Goal: Information Seeking & Learning: Learn about a topic

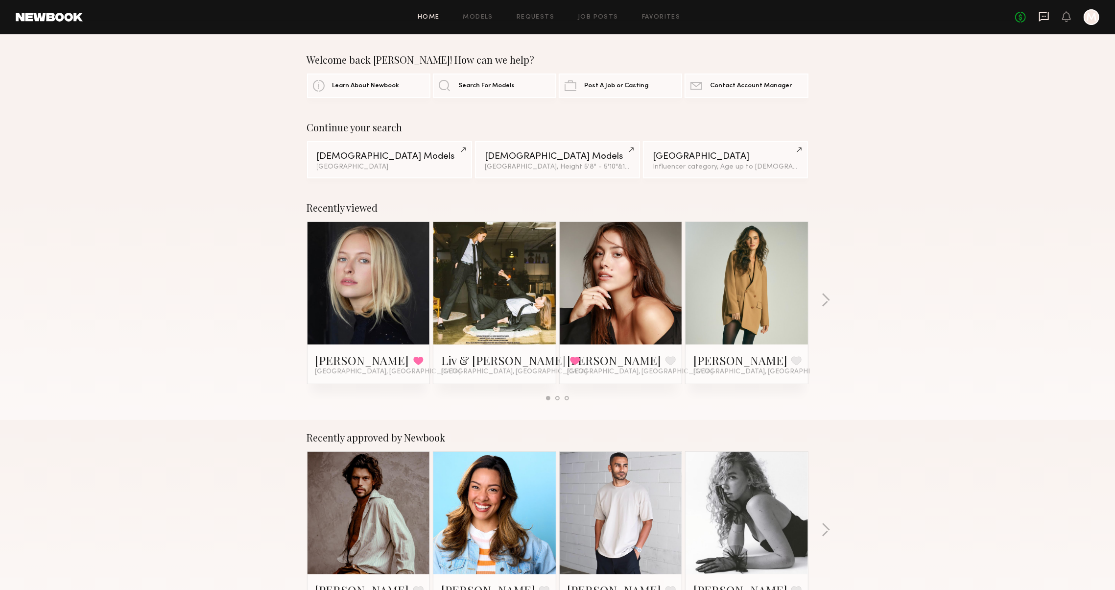
click at [1045, 11] on icon at bounding box center [1044, 16] width 11 height 11
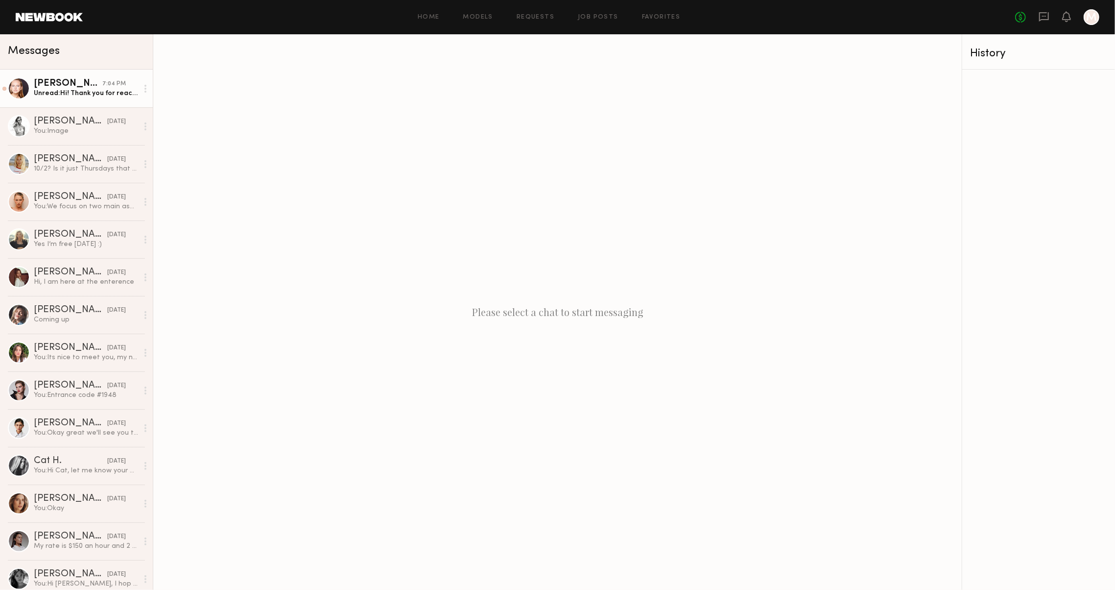
click at [92, 89] on div "Unread: Hi! Thank you for reaching out. I have been sick with Covid. Is it poss…" at bounding box center [86, 93] width 104 height 9
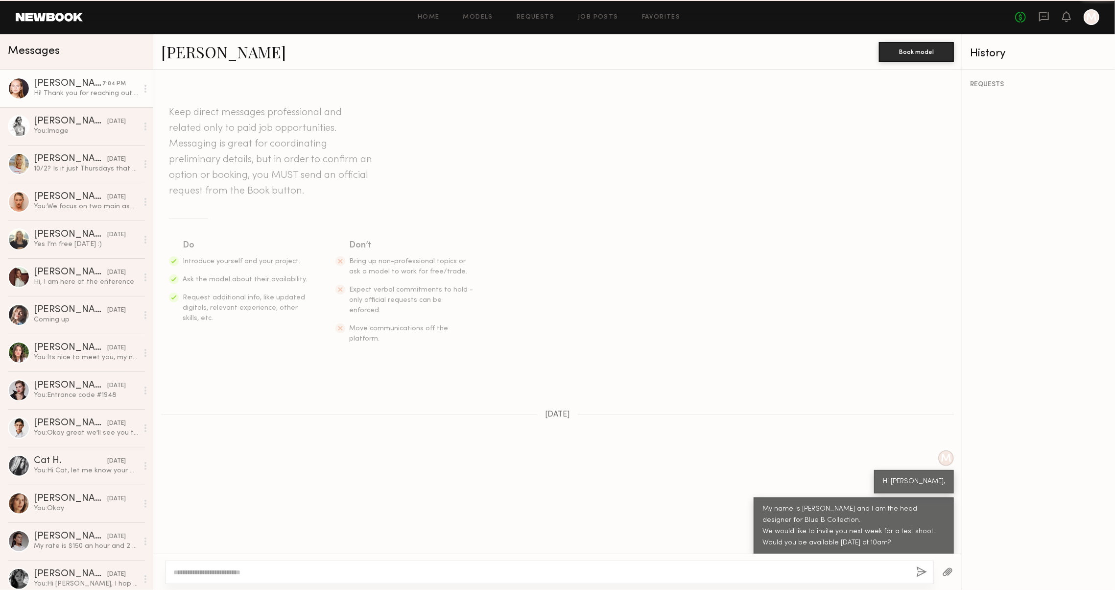
scroll to position [132, 0]
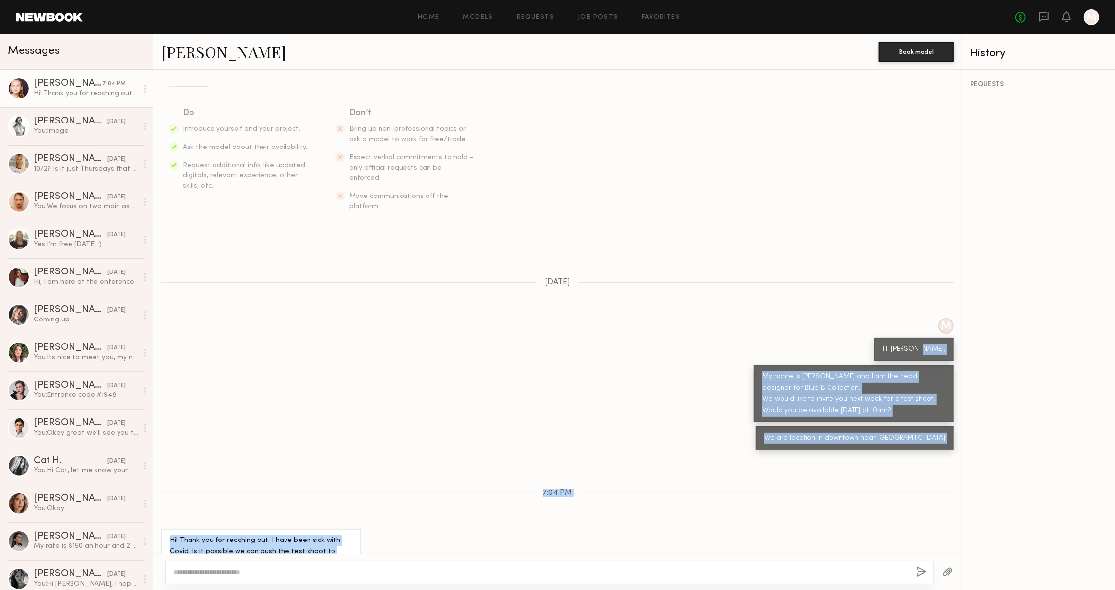
drag, startPoint x: 348, startPoint y: 529, endPoint x: 180, endPoint y: 484, distance: 173.4
click at [180, 484] on div "Keep direct messages professional and related only to paid job opportunities. M…" at bounding box center [557, 312] width 808 height 484
click at [293, 535] on div "Hi! Thank you for reaching out. I have been sick with Covid. Is it possible we …" at bounding box center [261, 552] width 183 height 34
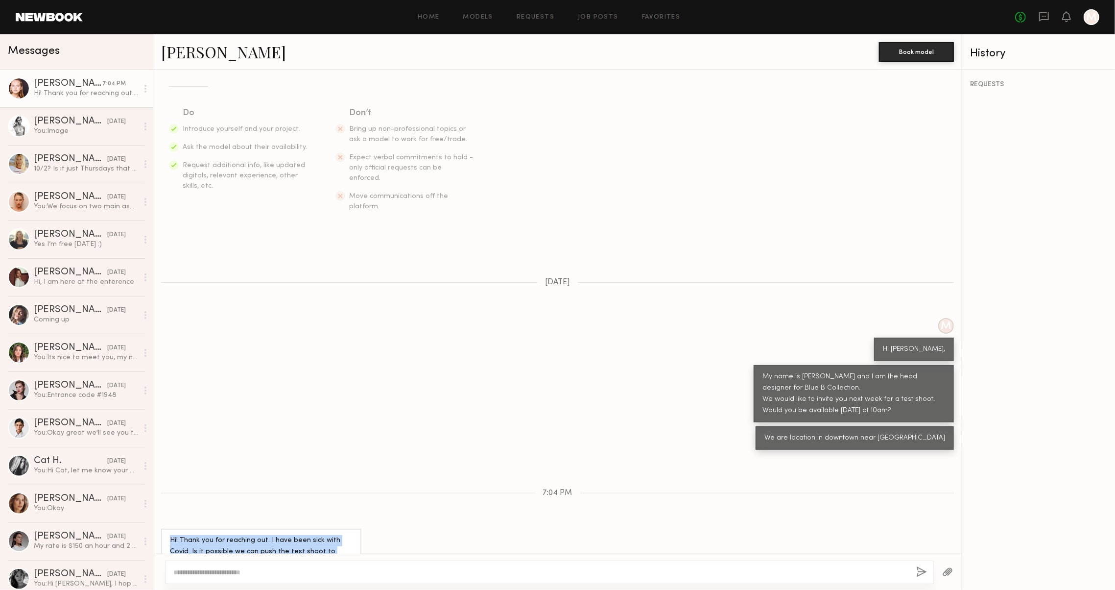
drag, startPoint x: 347, startPoint y: 530, endPoint x: 160, endPoint y: 519, distance: 187.4
click at [160, 528] on div "Hi! Thank you for reaching out. I have been sick with Covid. Is it possible we …" at bounding box center [557, 551] width 808 height 46
copy div "Hi! Thank you for reaching out. I have been sick with Covid. Is it possible we …"
click at [320, 572] on textarea at bounding box center [540, 572] width 735 height 10
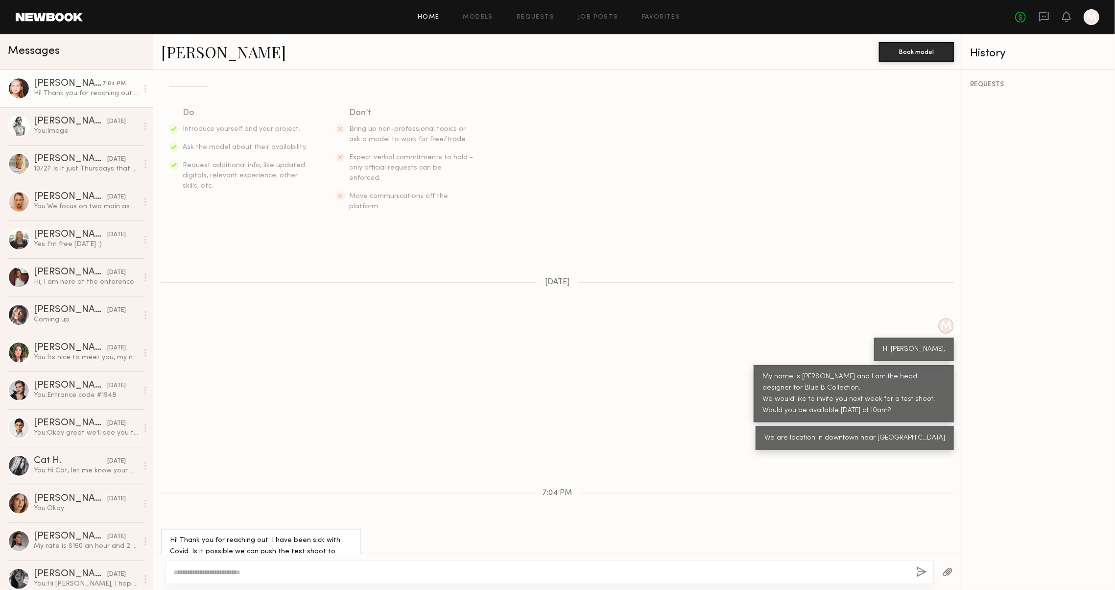
click at [428, 17] on link "Home" at bounding box center [429, 17] width 22 height 6
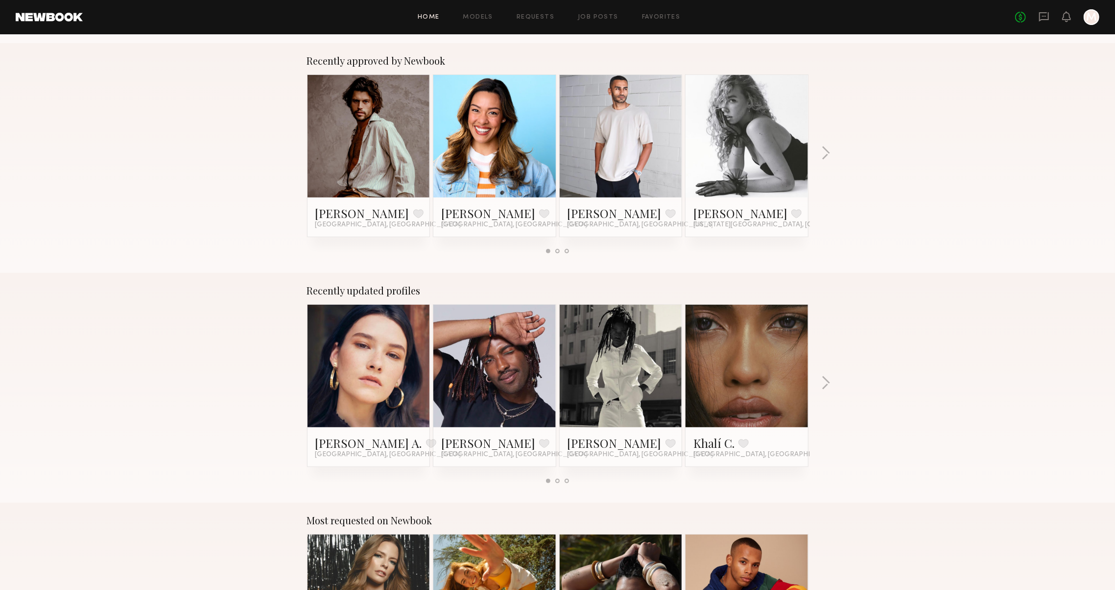
scroll to position [486, 0]
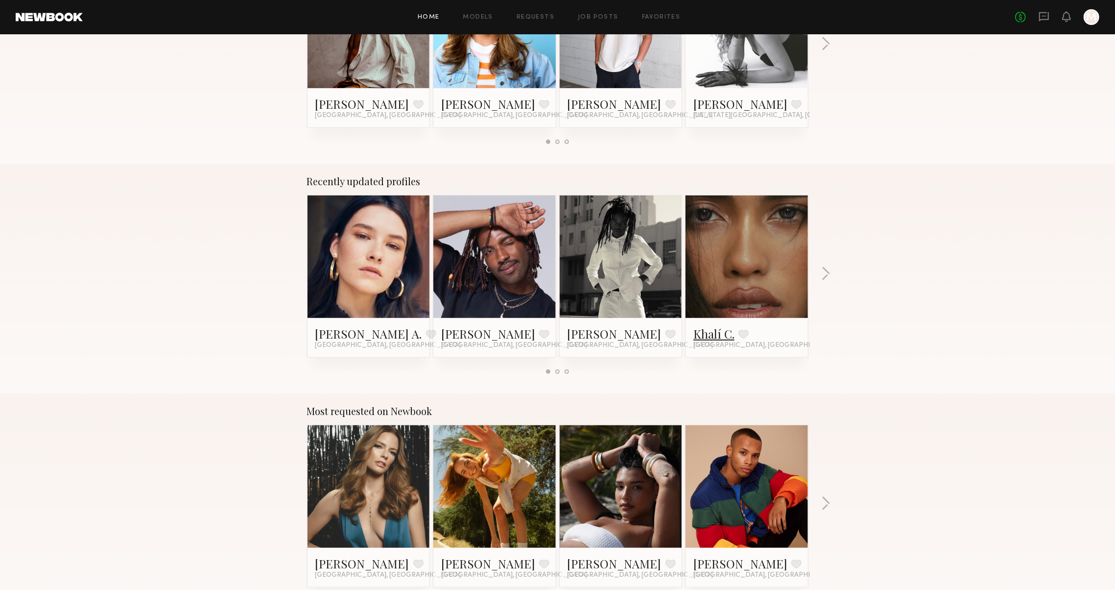
click at [718, 332] on link "Khalí C." at bounding box center [713, 334] width 41 height 16
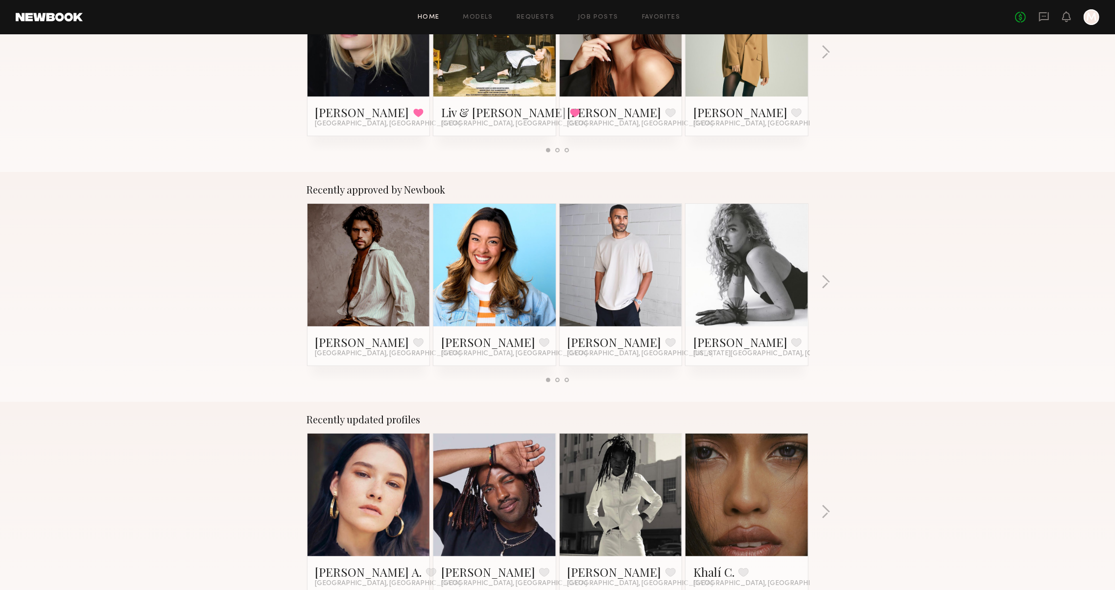
scroll to position [261, 0]
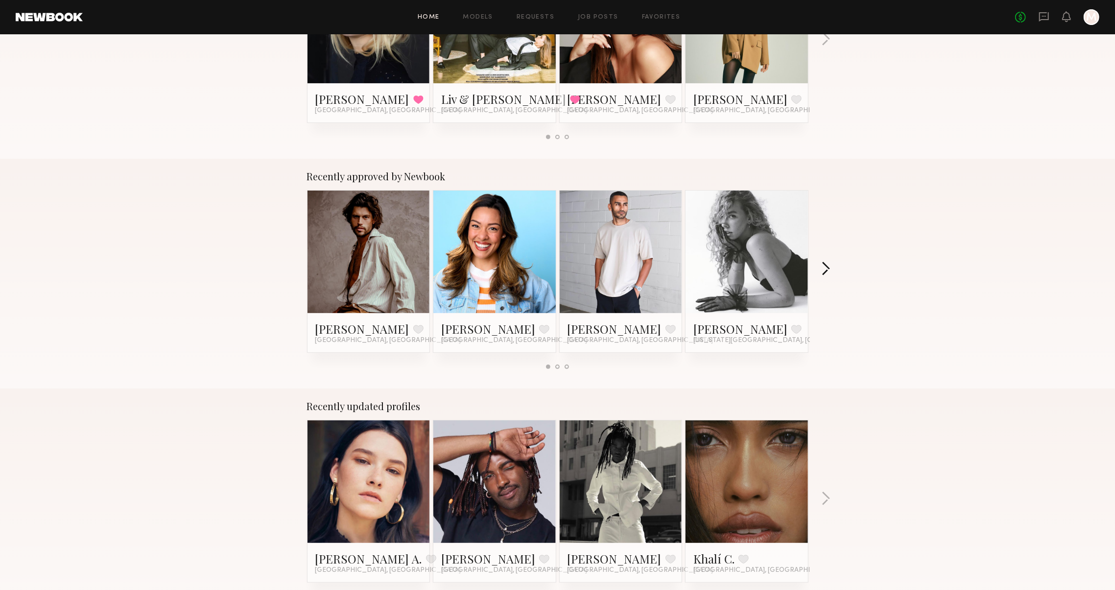
click at [827, 269] on button "button" at bounding box center [825, 269] width 9 height 16
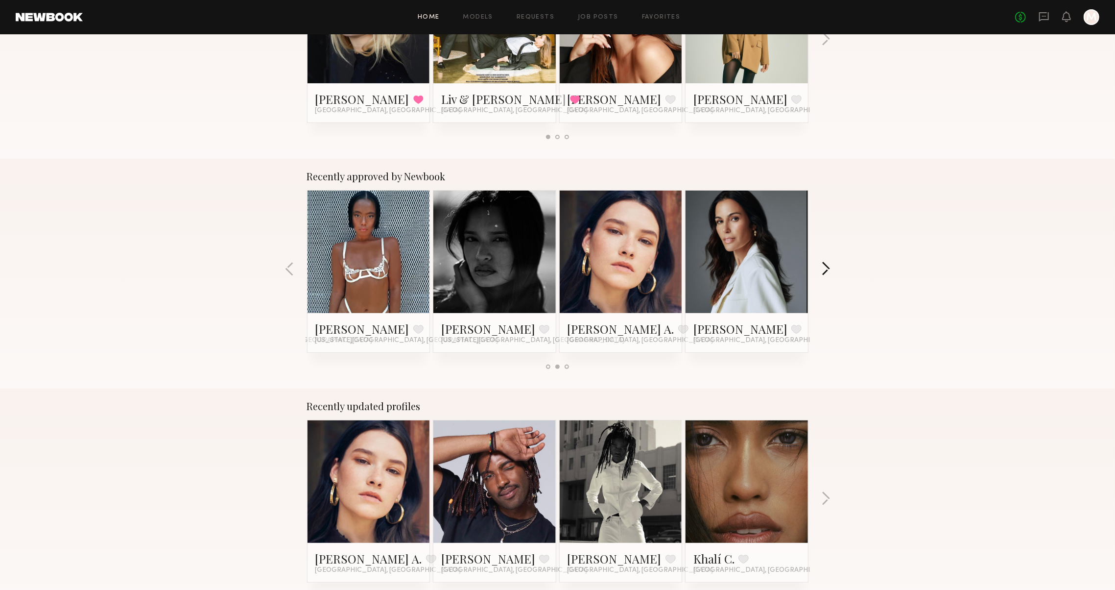
click at [831, 269] on button "button" at bounding box center [825, 269] width 9 height 16
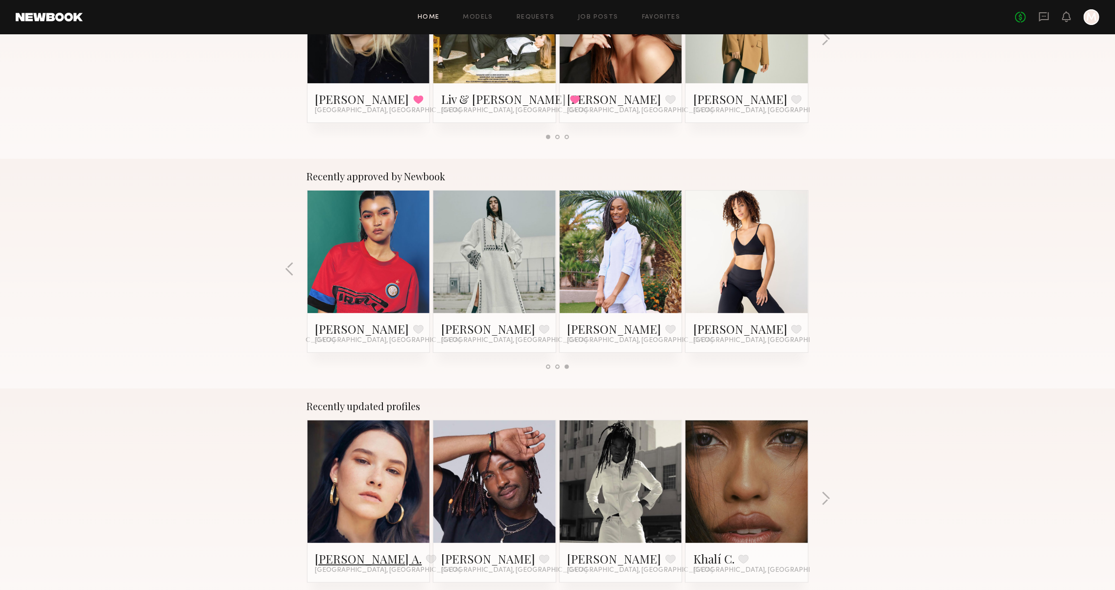
click at [343, 554] on link "[PERSON_NAME] A." at bounding box center [368, 558] width 107 height 16
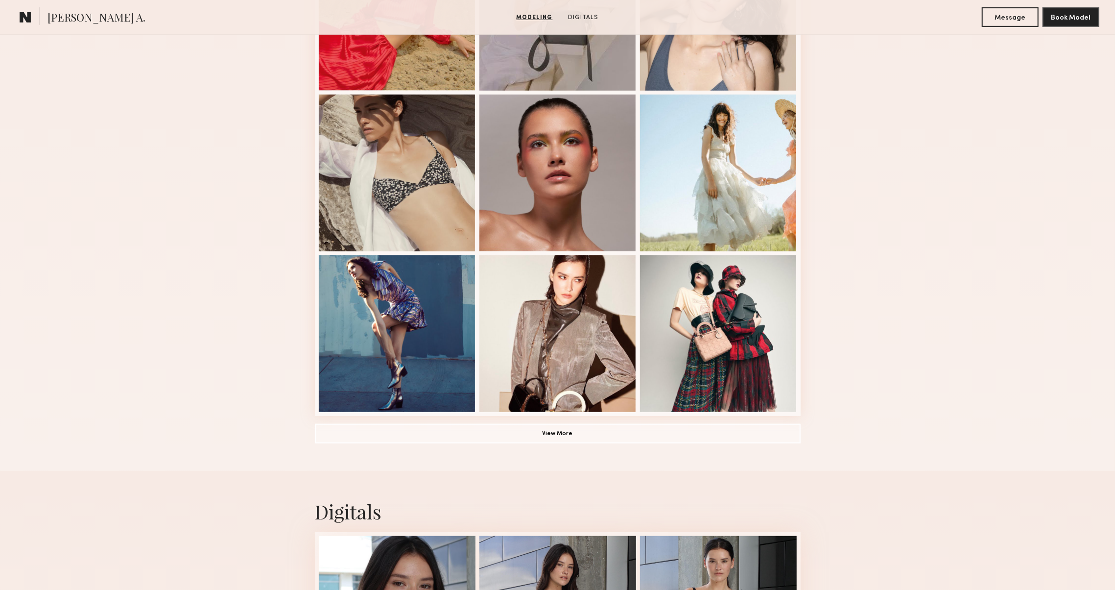
scroll to position [286, 0]
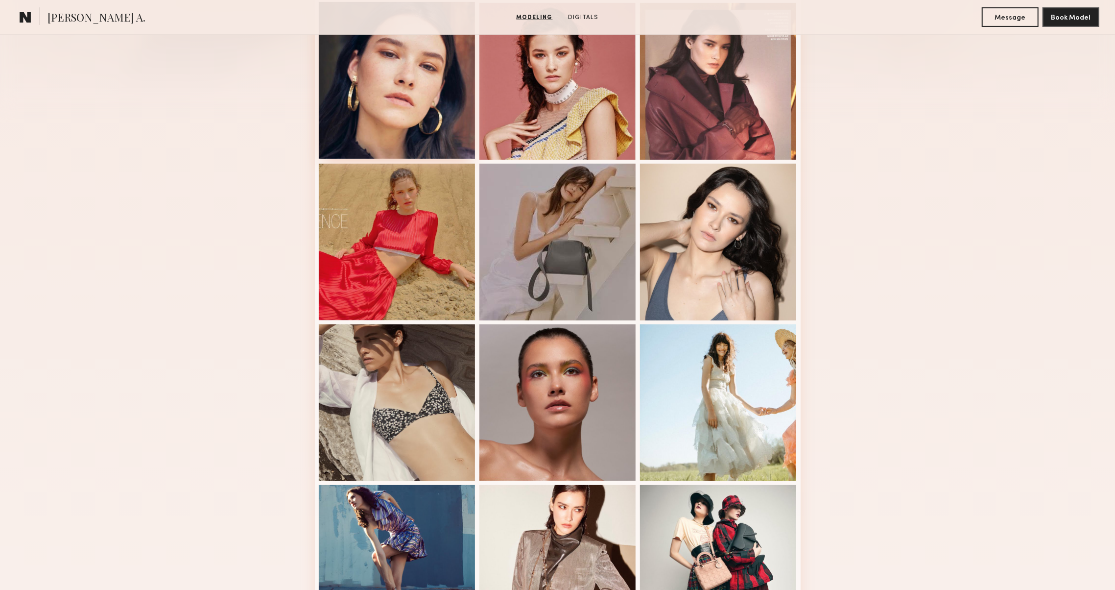
click at [393, 109] on div at bounding box center [397, 80] width 157 height 157
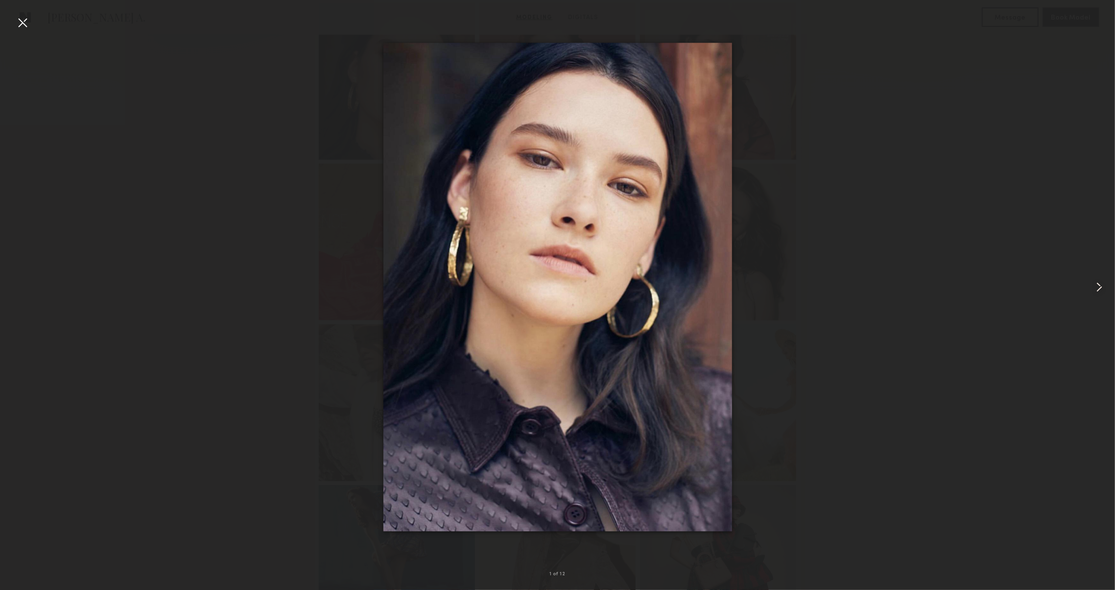
click at [1092, 284] on common-icon at bounding box center [1100, 287] width 16 height 16
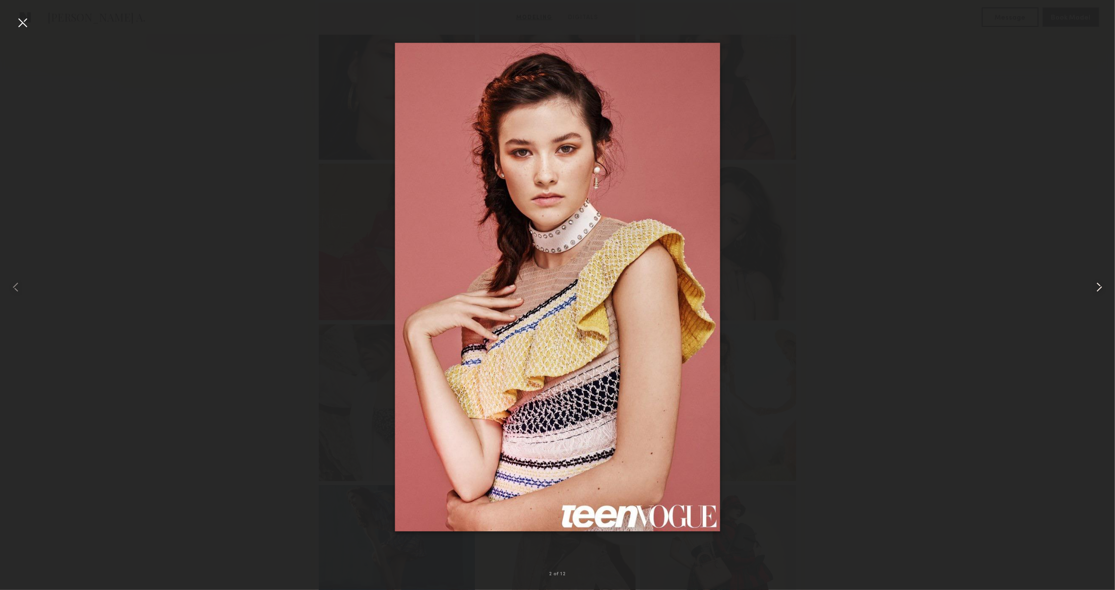
click at [1092, 285] on common-icon at bounding box center [1100, 287] width 16 height 16
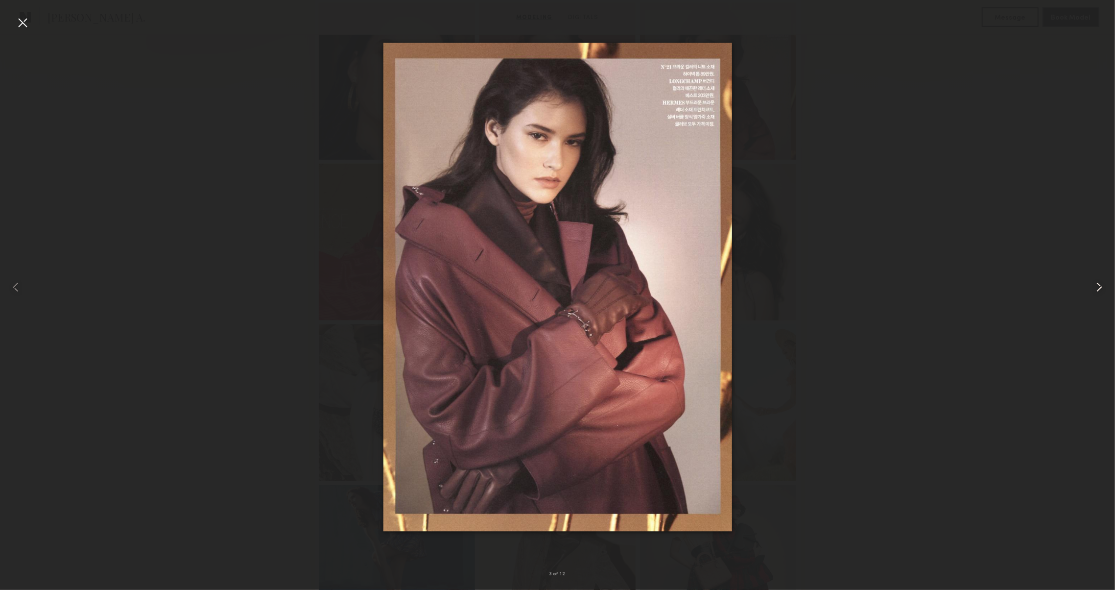
click at [1092, 285] on common-icon at bounding box center [1100, 287] width 16 height 16
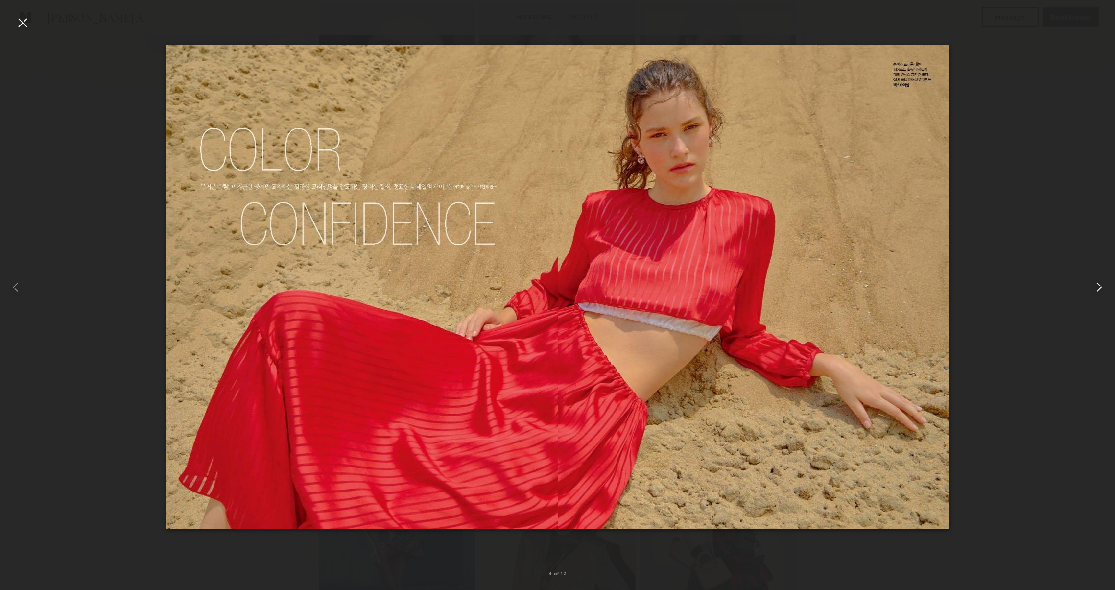
click at [1094, 285] on common-icon at bounding box center [1100, 287] width 16 height 16
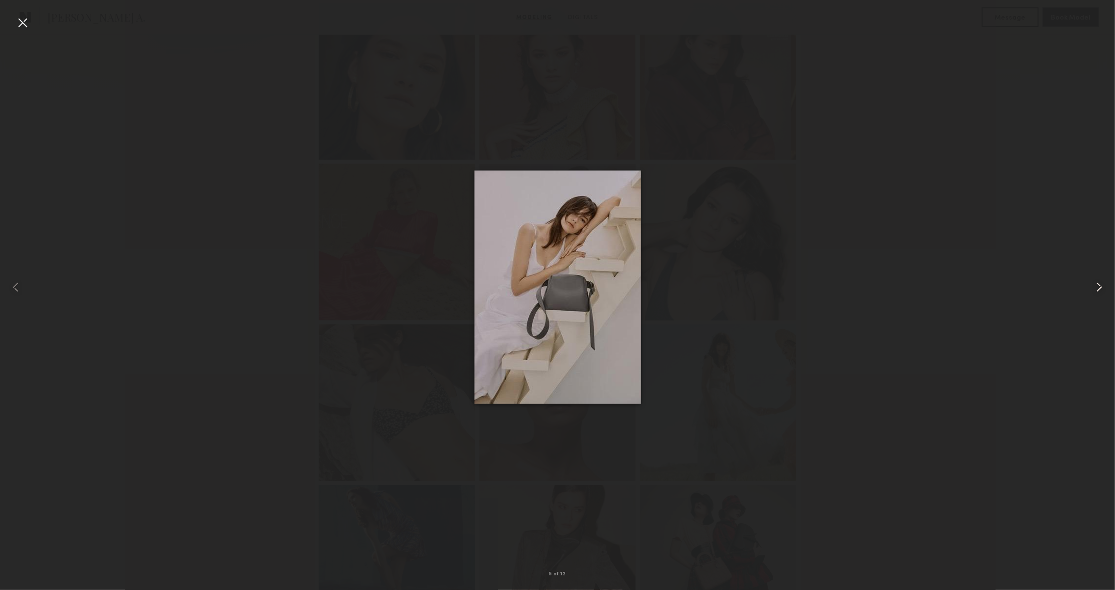
click at [1094, 285] on common-icon at bounding box center [1100, 287] width 16 height 16
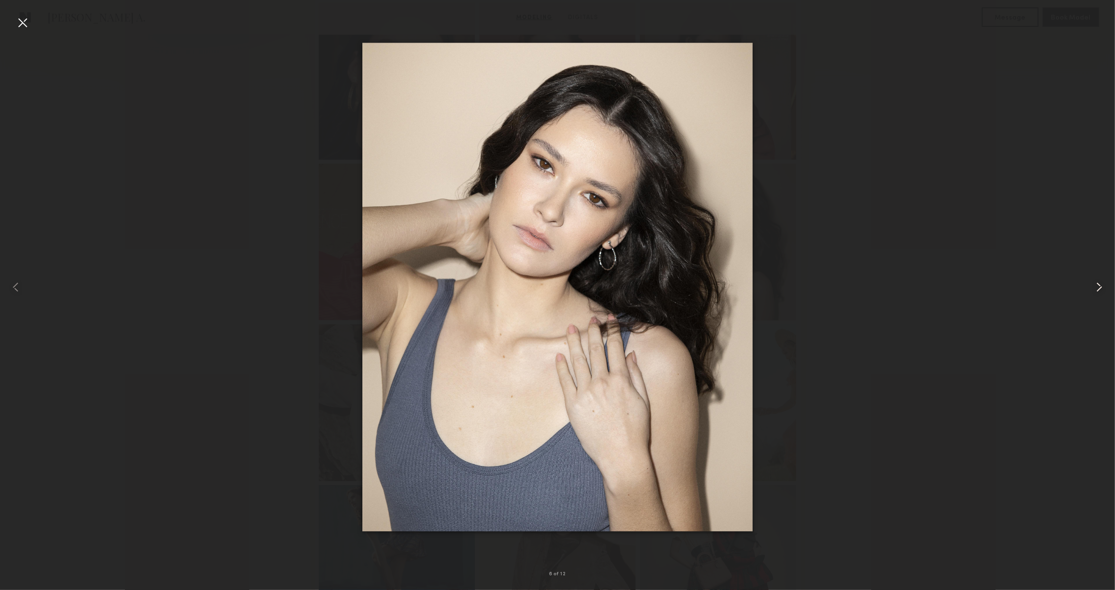
click at [1094, 285] on common-icon at bounding box center [1100, 287] width 16 height 16
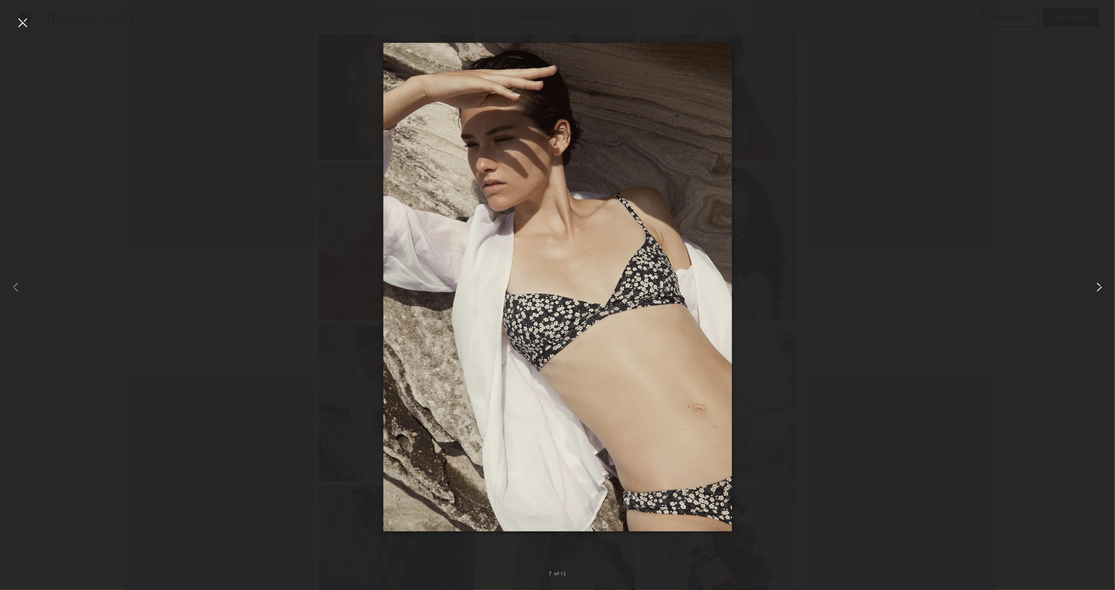
click at [1094, 285] on common-icon at bounding box center [1100, 287] width 16 height 16
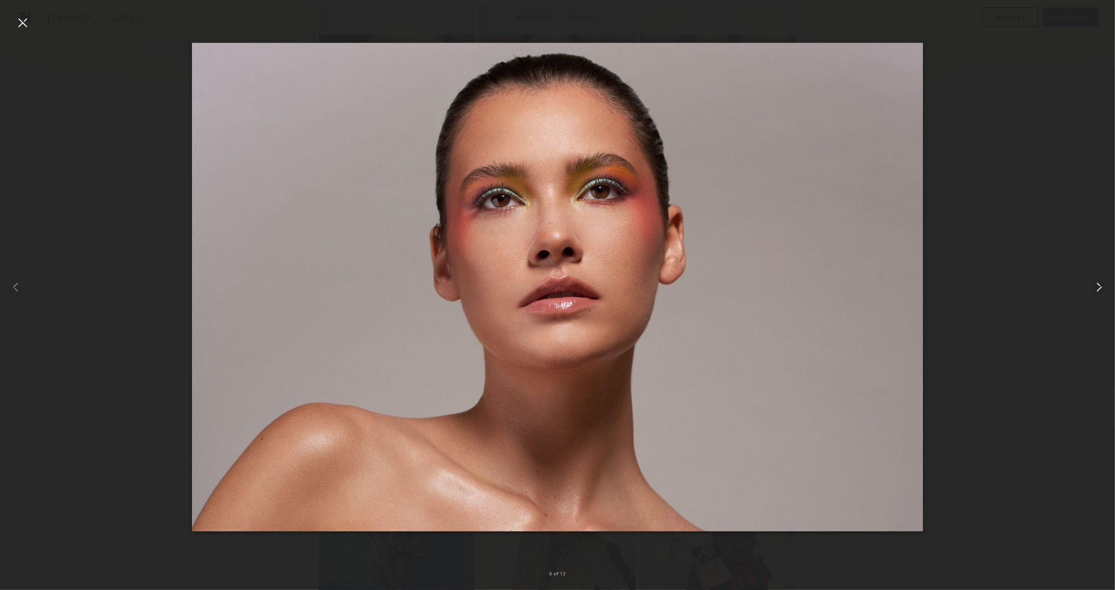
click at [1094, 286] on common-icon at bounding box center [1100, 287] width 16 height 16
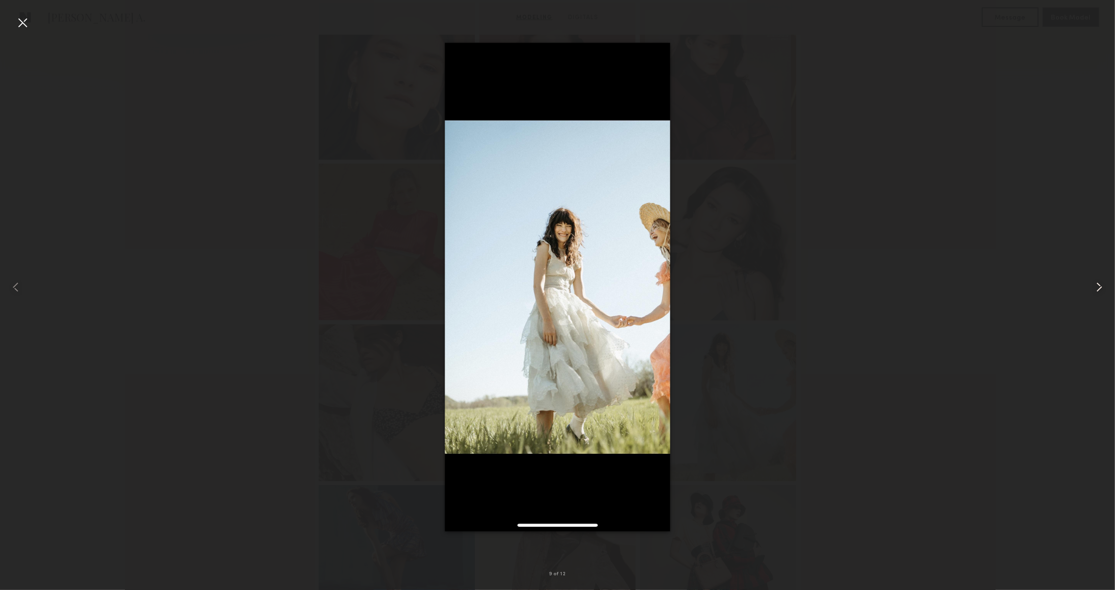
click at [1094, 286] on common-icon at bounding box center [1100, 287] width 16 height 16
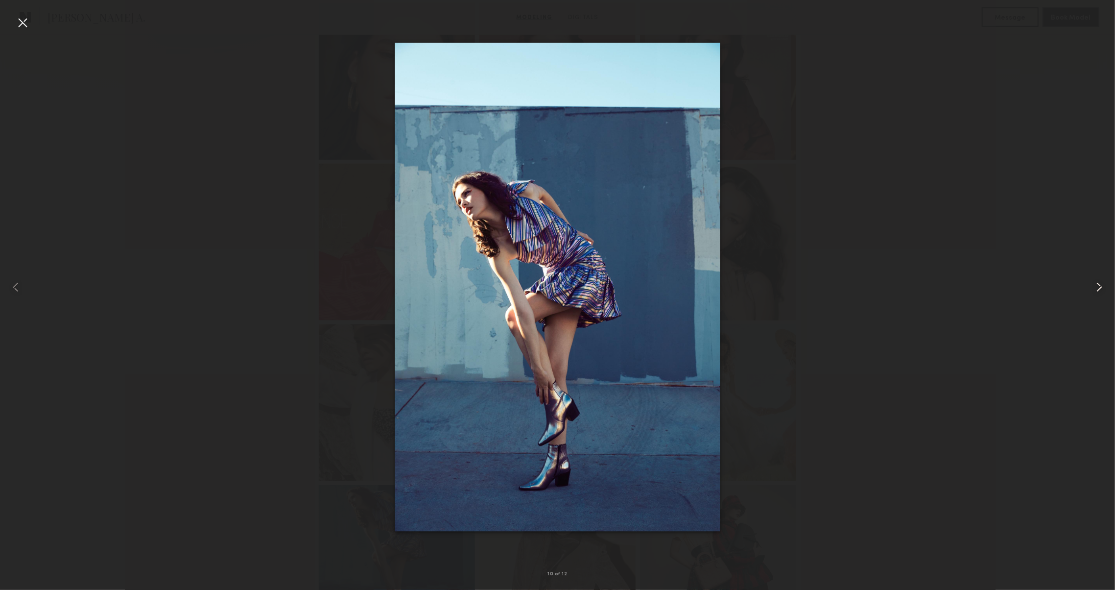
click at [1094, 286] on common-icon at bounding box center [1100, 287] width 16 height 16
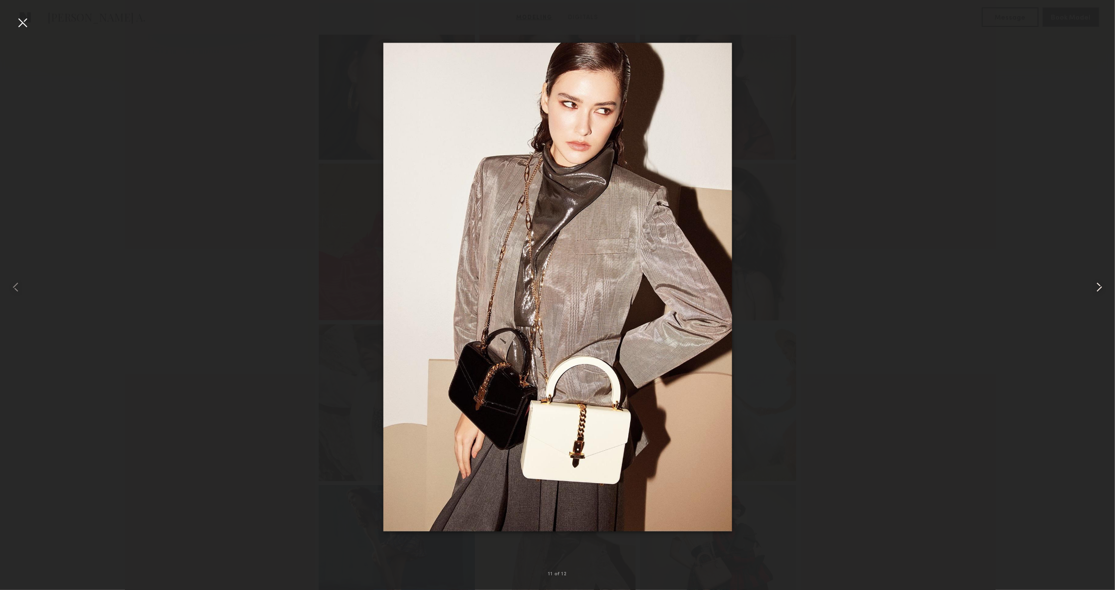
click at [1094, 286] on common-icon at bounding box center [1100, 287] width 16 height 16
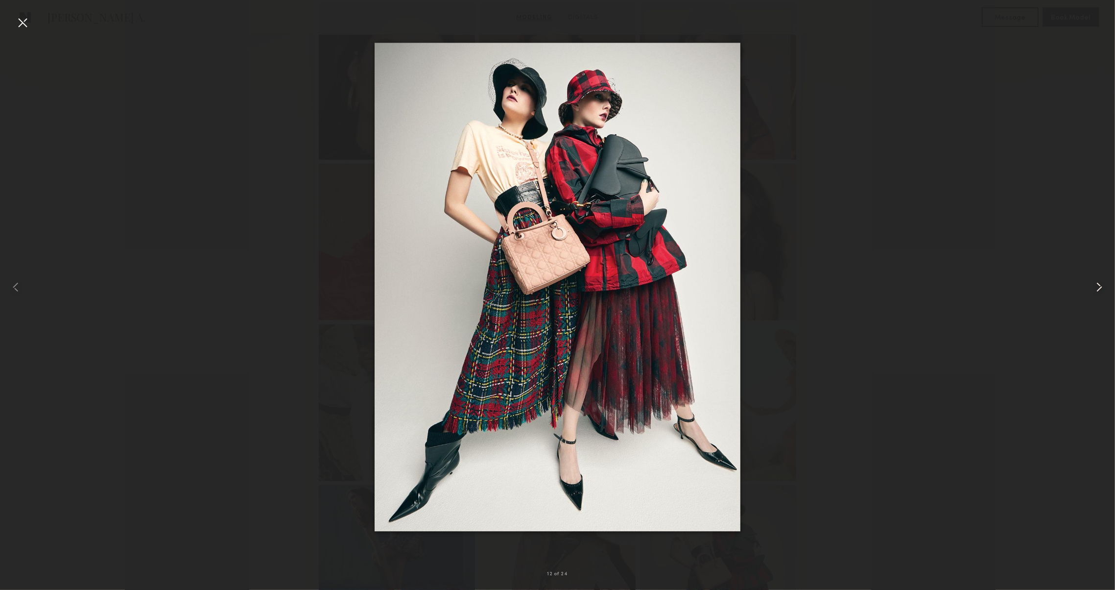
click at [1095, 287] on common-icon at bounding box center [1100, 287] width 16 height 16
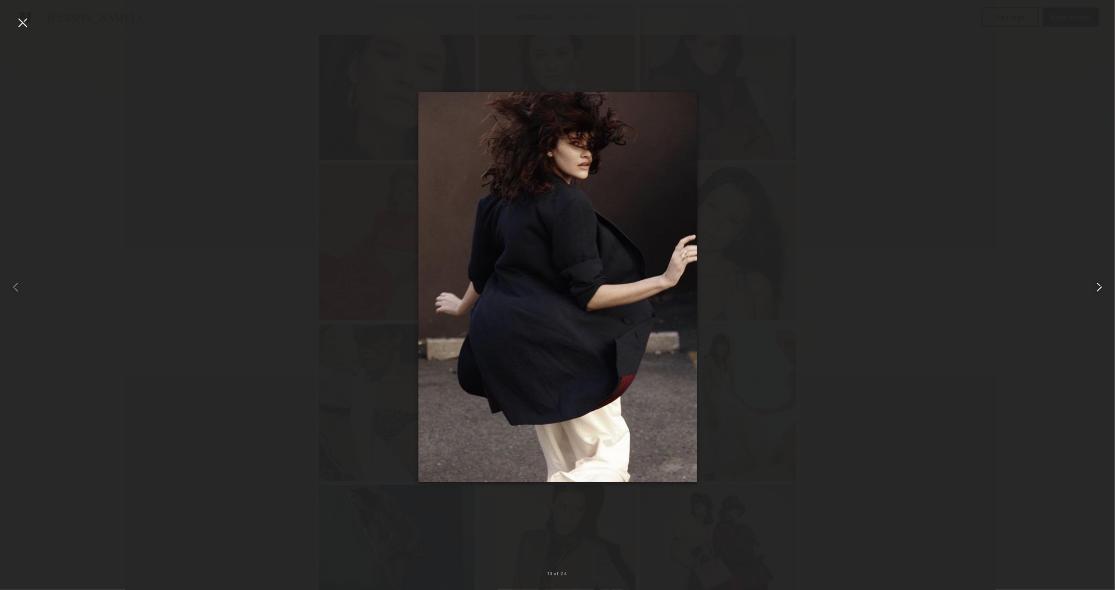
click at [1095, 287] on common-icon at bounding box center [1100, 287] width 16 height 16
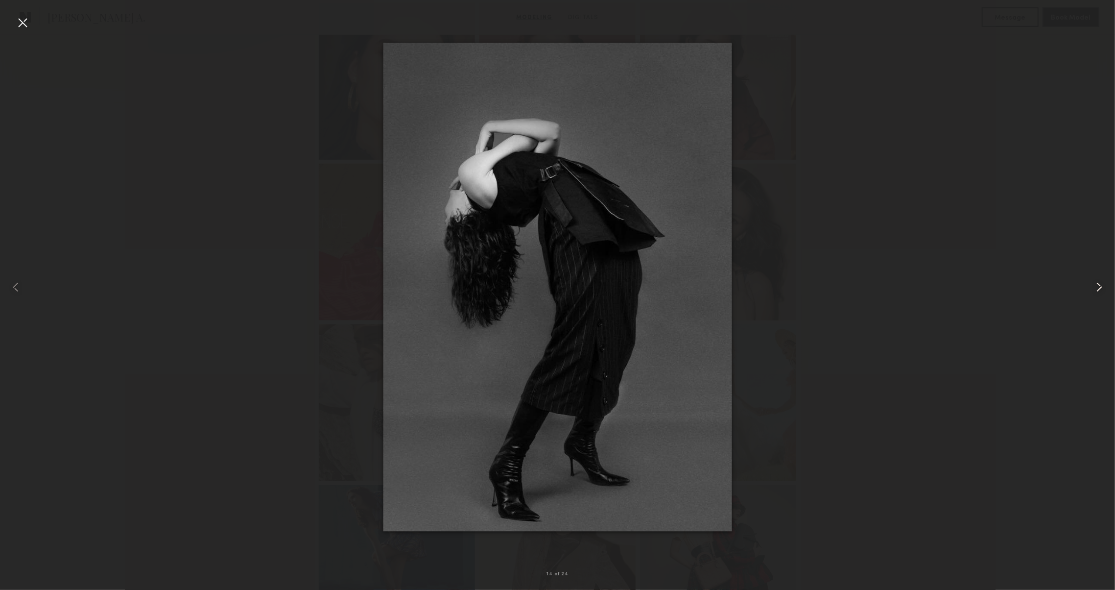
click at [1095, 287] on common-icon at bounding box center [1100, 287] width 16 height 16
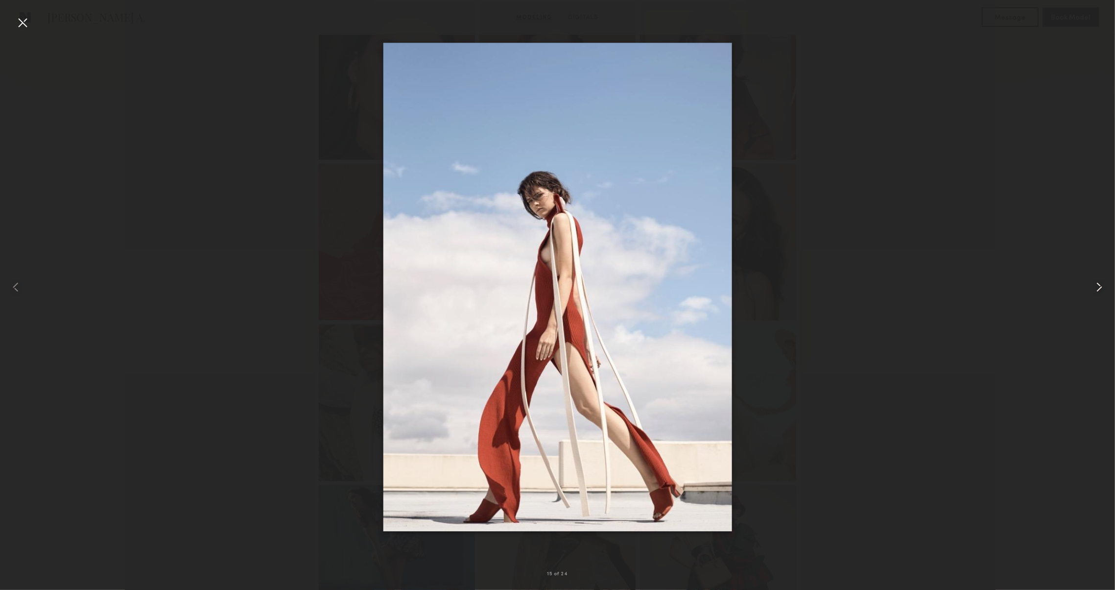
click at [1095, 287] on common-icon at bounding box center [1100, 287] width 16 height 16
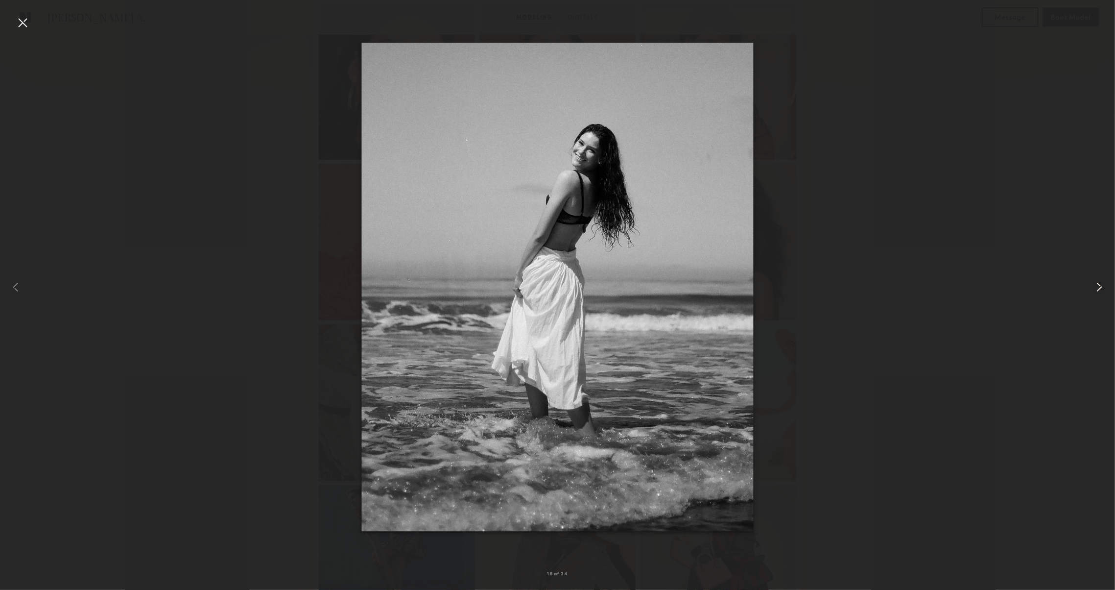
click at [1095, 287] on common-icon at bounding box center [1100, 287] width 16 height 16
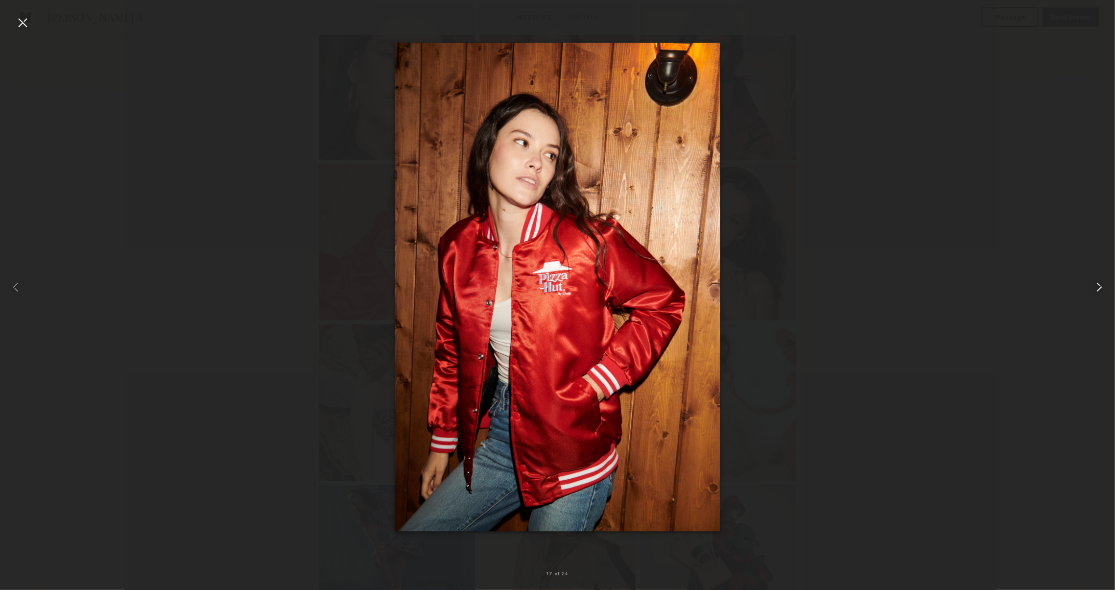
click at [1095, 287] on common-icon at bounding box center [1100, 287] width 16 height 16
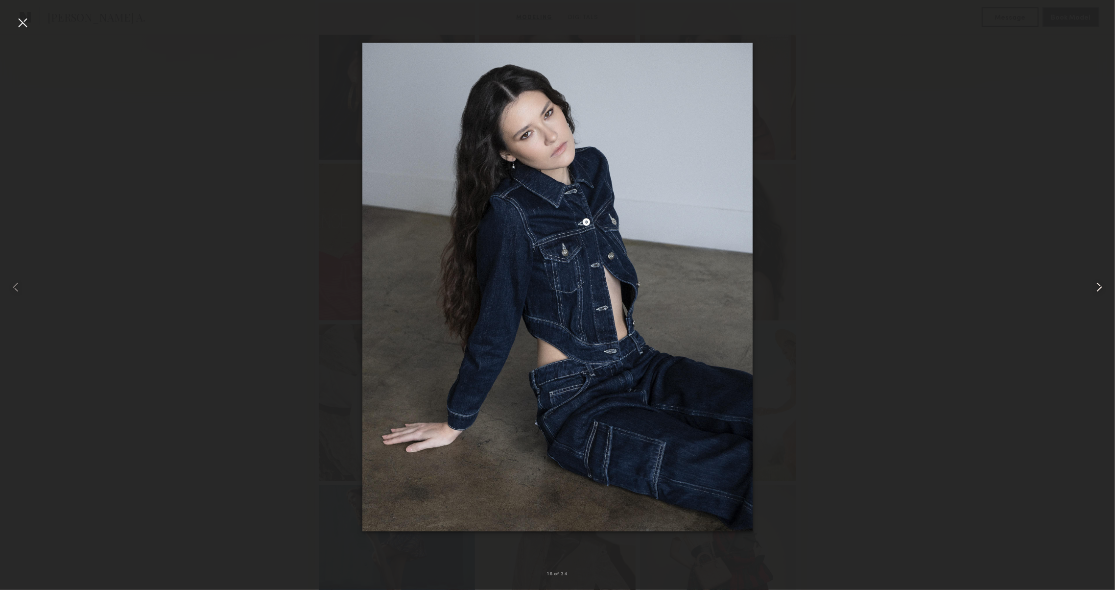
click at [1095, 287] on common-icon at bounding box center [1100, 287] width 16 height 16
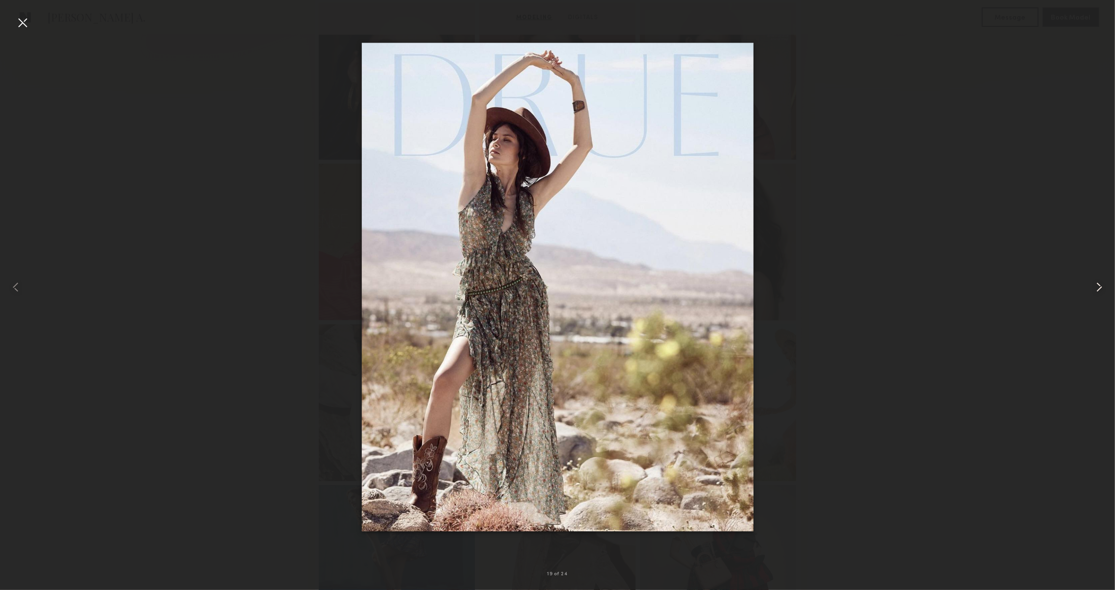
click at [1095, 287] on common-icon at bounding box center [1100, 287] width 16 height 16
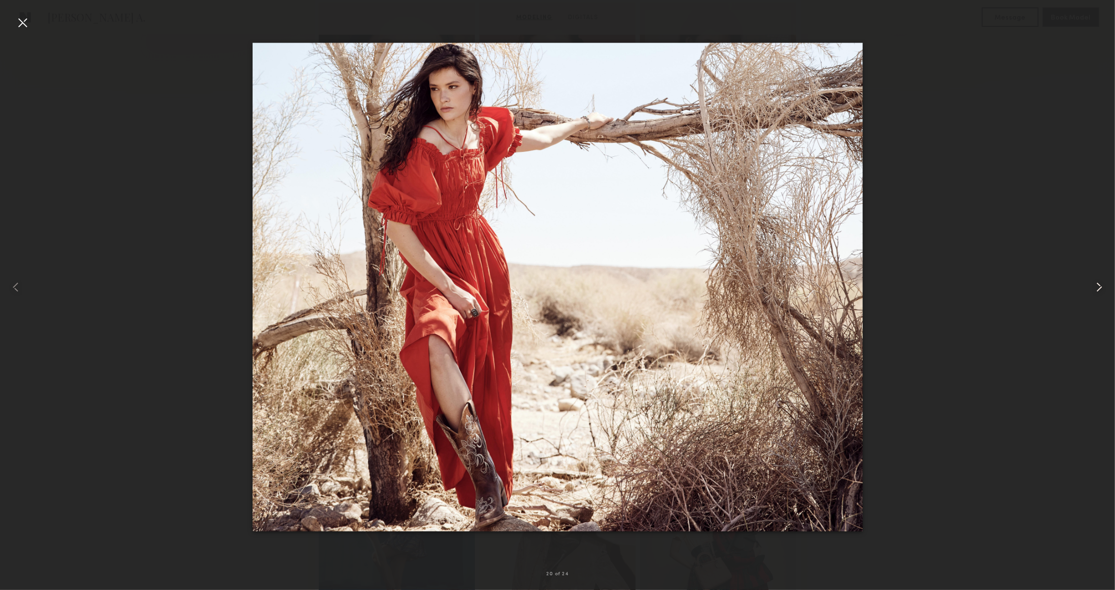
click at [1095, 287] on common-icon at bounding box center [1100, 287] width 16 height 16
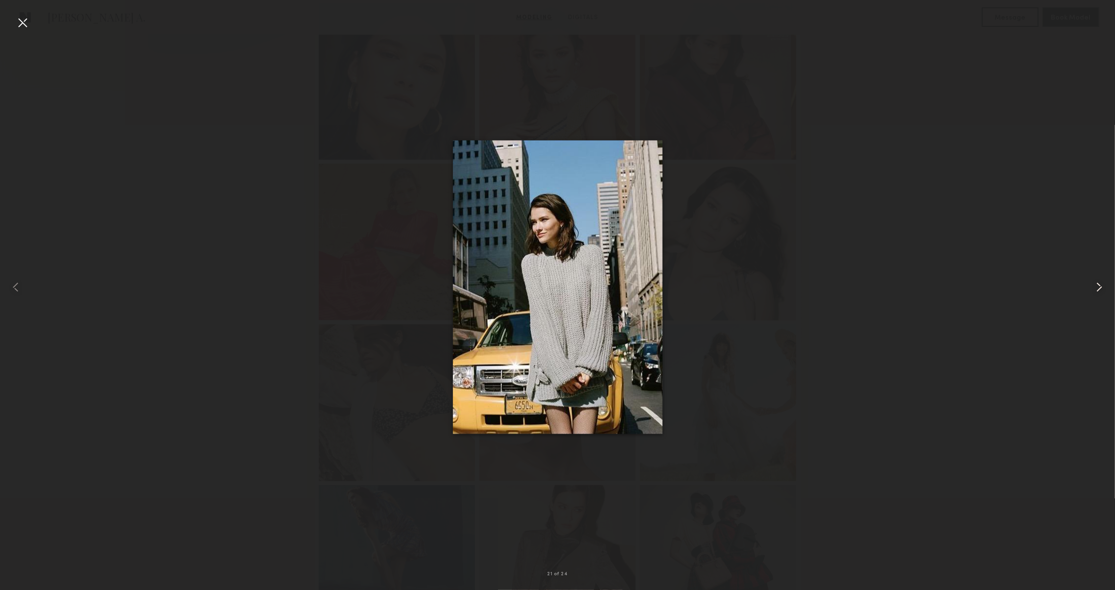
click at [1095, 288] on common-icon at bounding box center [1100, 287] width 16 height 16
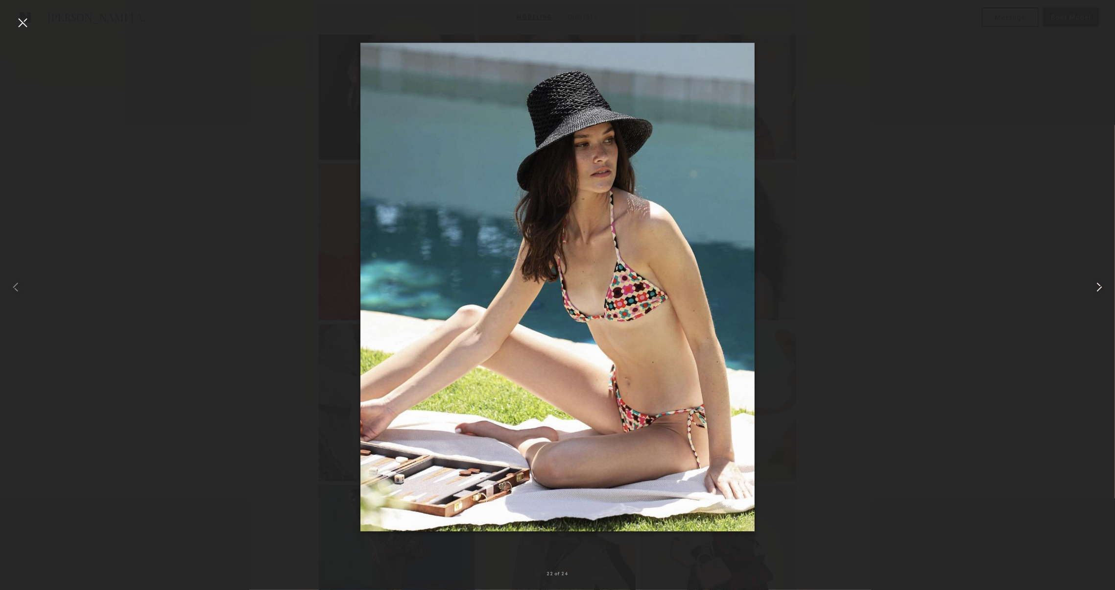
click at [1095, 288] on common-icon at bounding box center [1100, 287] width 16 height 16
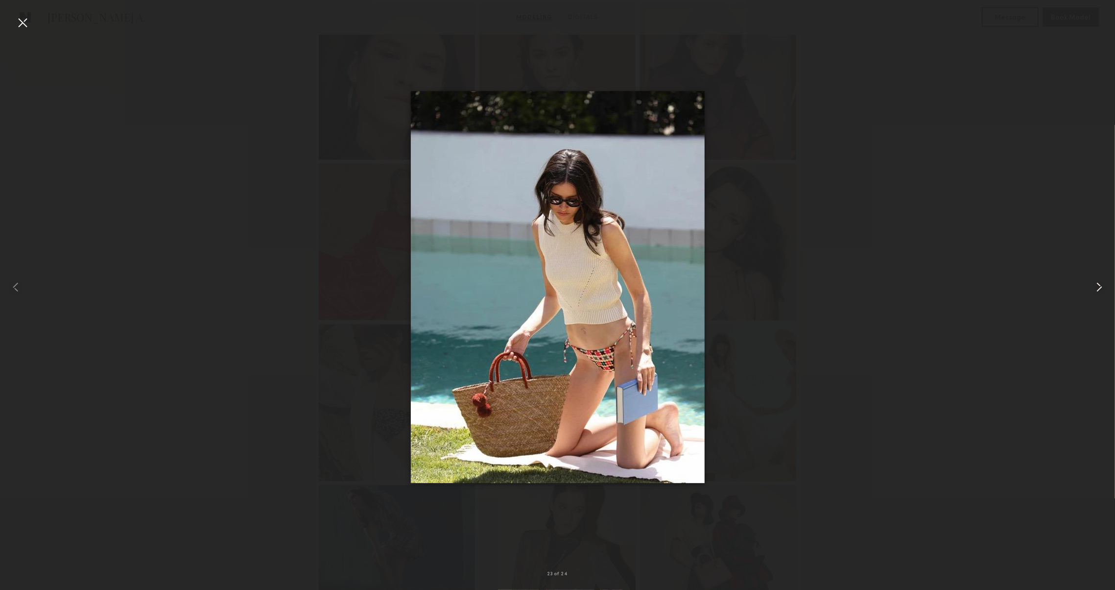
click at [1095, 288] on common-icon at bounding box center [1100, 287] width 16 height 16
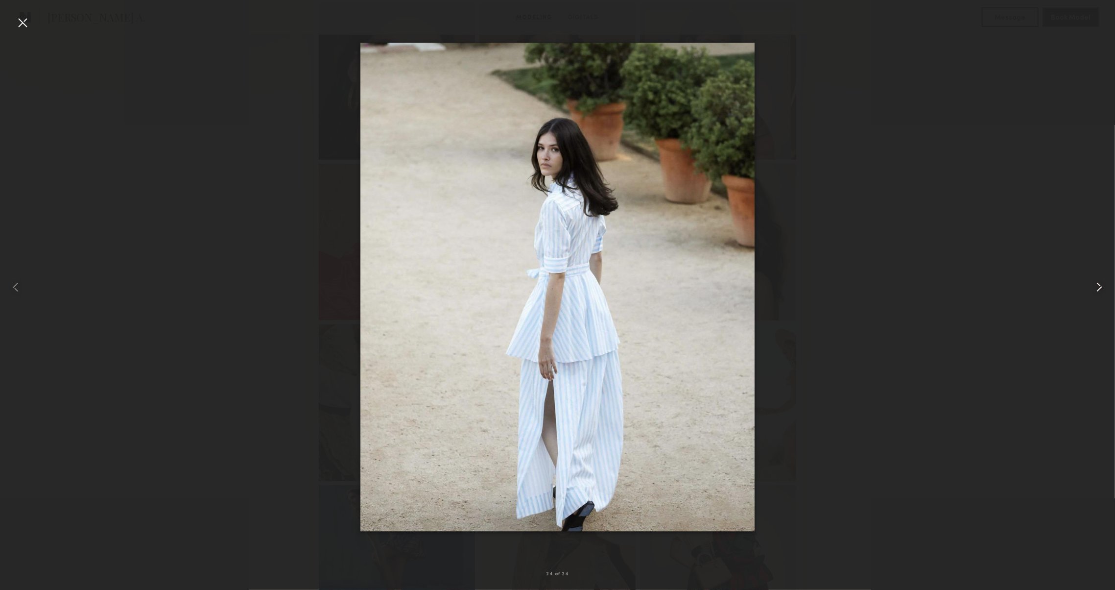
click at [1095, 288] on common-icon at bounding box center [1100, 287] width 16 height 16
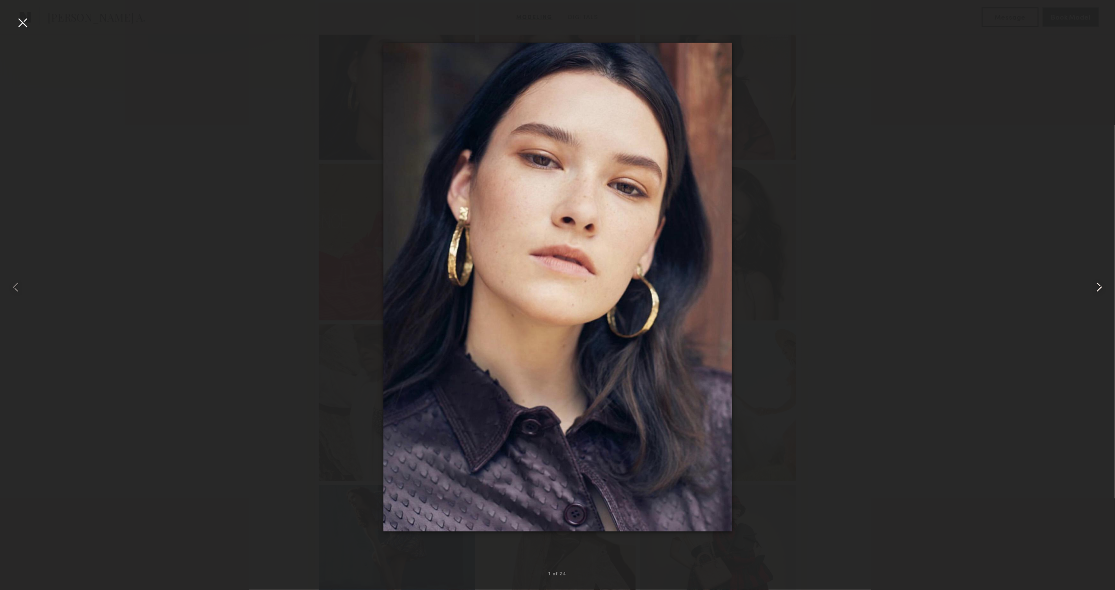
click at [1095, 288] on common-icon at bounding box center [1100, 287] width 16 height 16
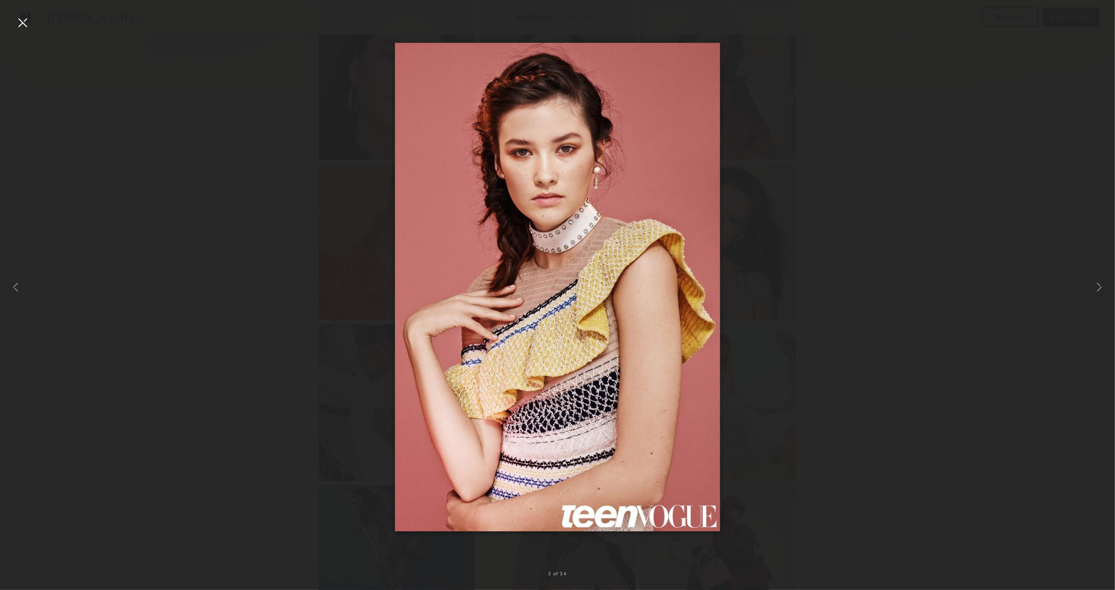
click at [17, 20] on div at bounding box center [23, 23] width 16 height 16
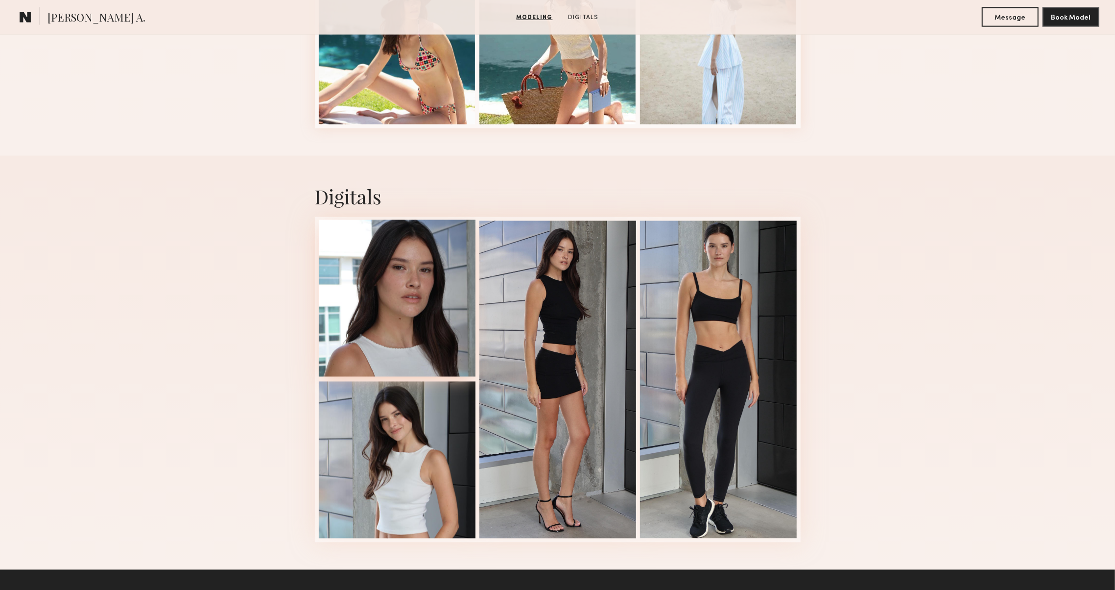
scroll to position [1449, 0]
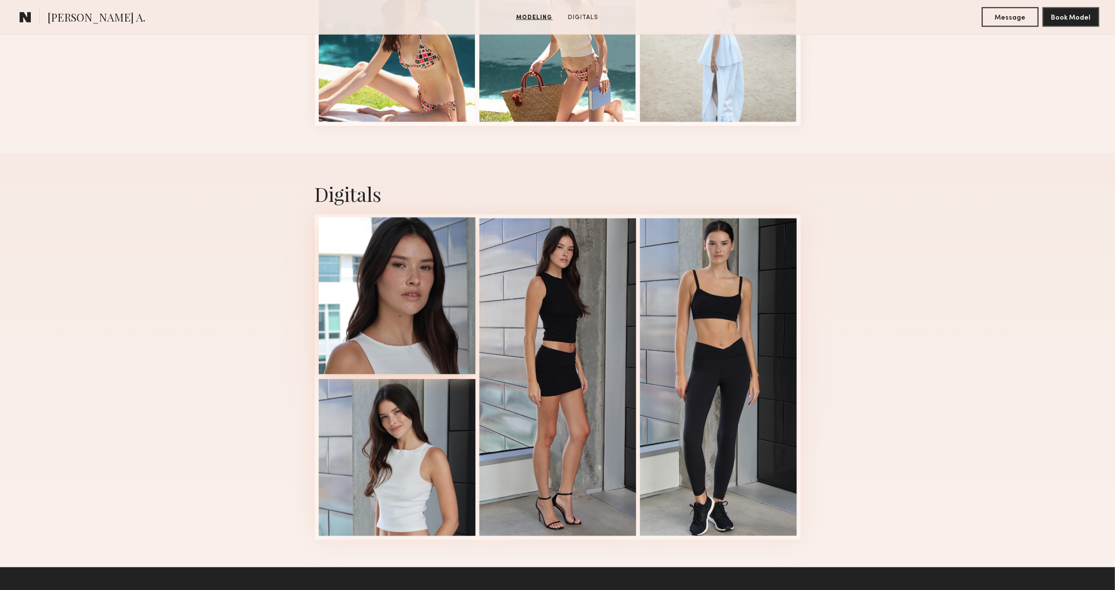
click at [390, 324] on div at bounding box center [397, 295] width 157 height 157
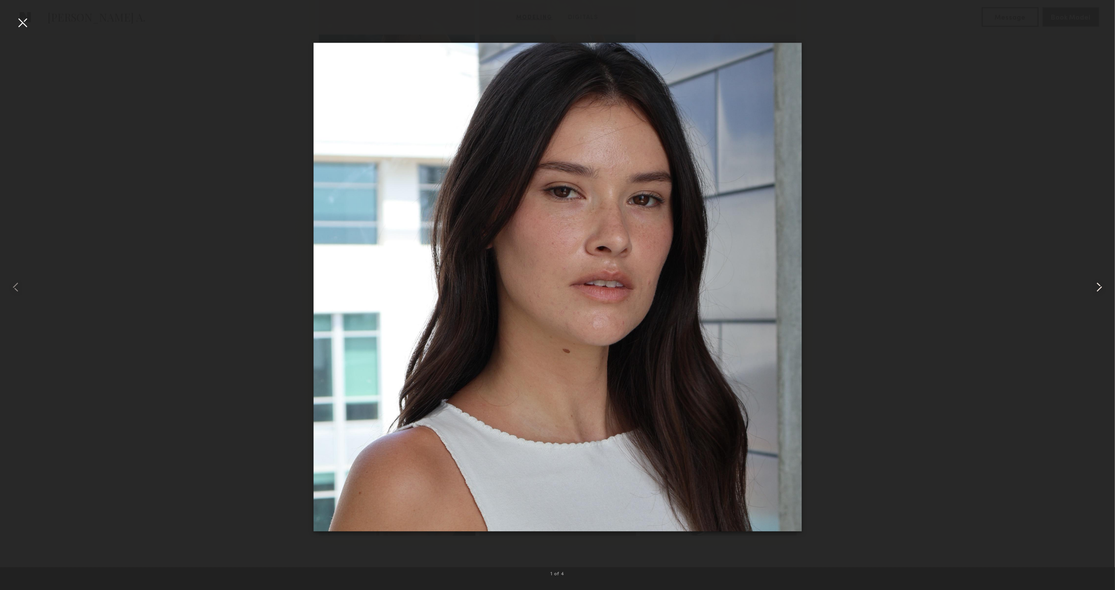
click at [1095, 283] on common-icon at bounding box center [1100, 287] width 16 height 16
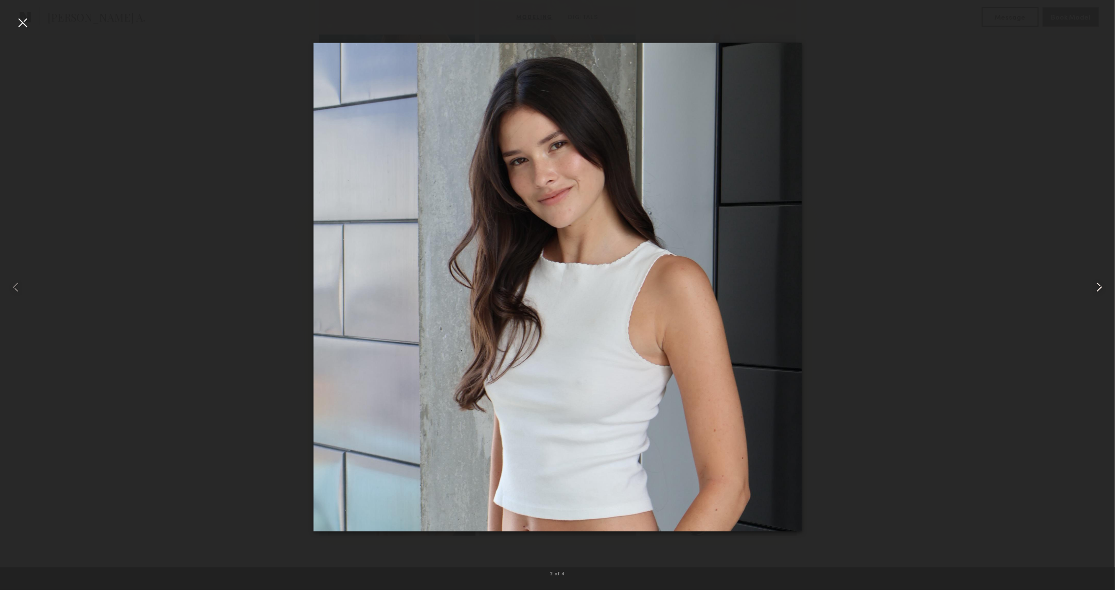
click at [1095, 283] on common-icon at bounding box center [1100, 287] width 16 height 16
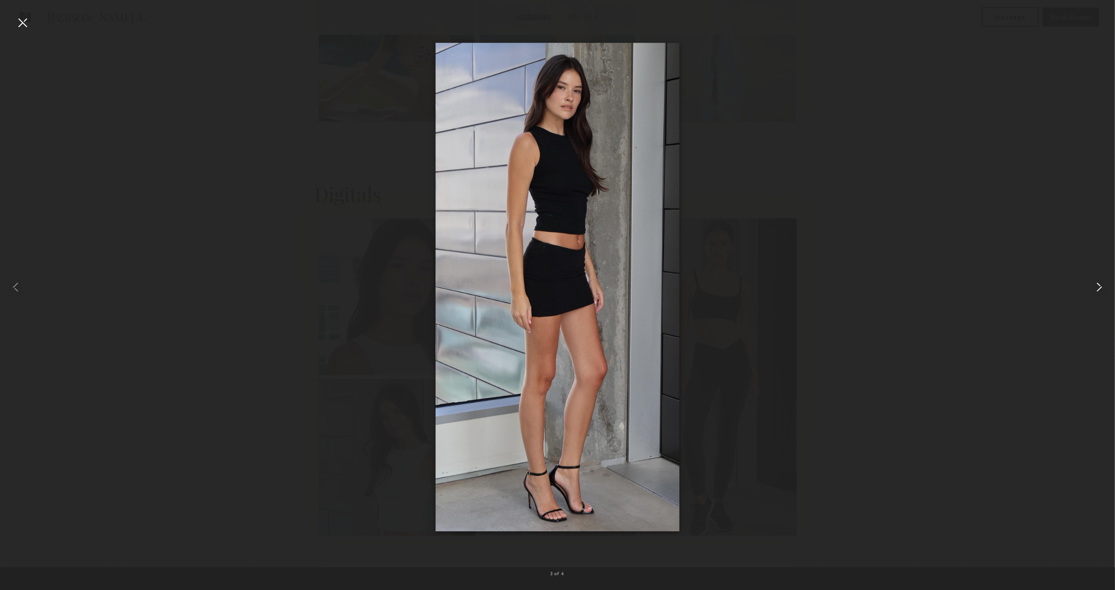
click at [1095, 283] on common-icon at bounding box center [1100, 287] width 16 height 16
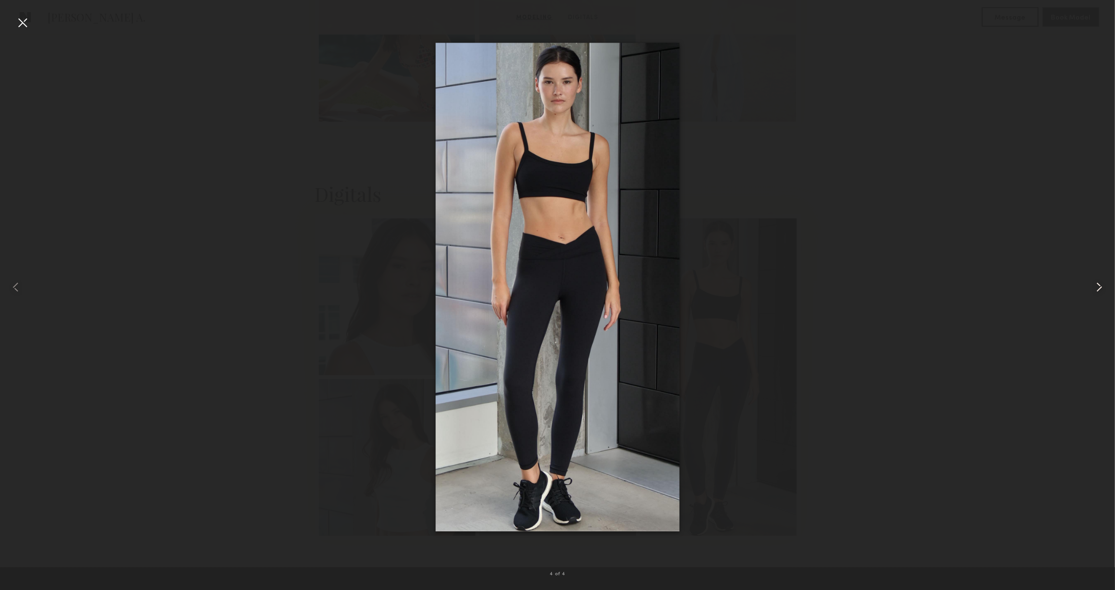
click at [1094, 283] on common-icon at bounding box center [1100, 287] width 16 height 16
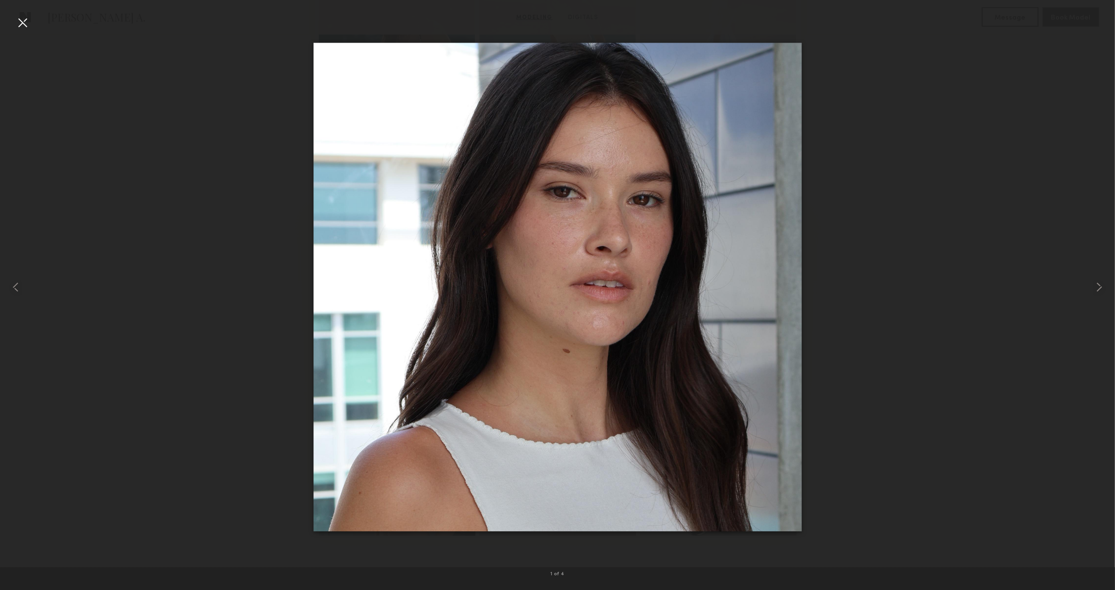
click at [28, 30] on div at bounding box center [23, 23] width 16 height 16
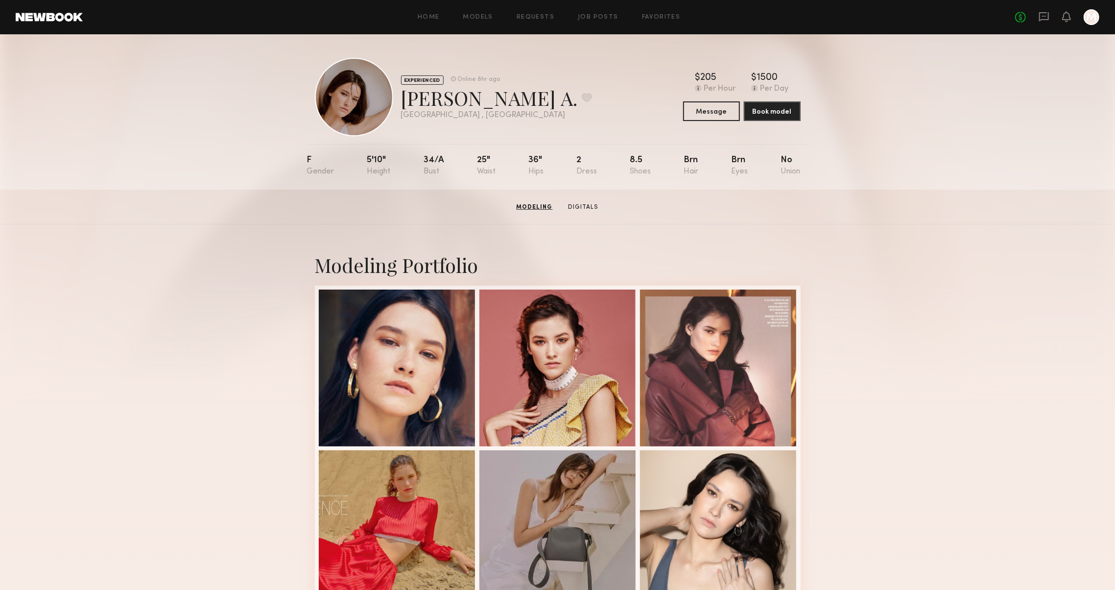
scroll to position [0, 0]
click at [582, 102] on button at bounding box center [587, 97] width 10 height 9
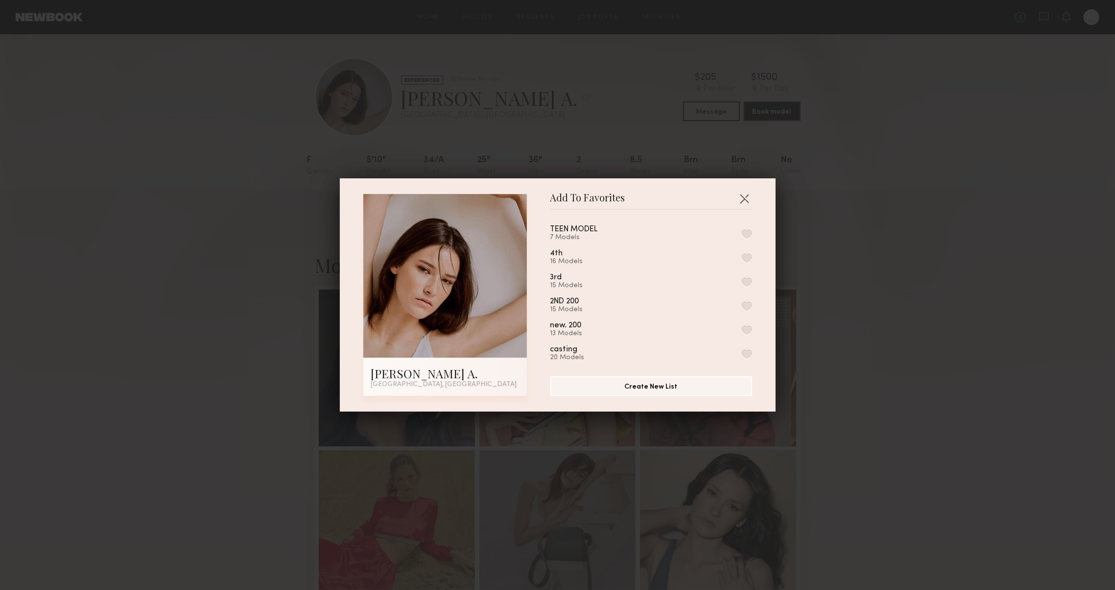
click at [748, 257] on button "button" at bounding box center [747, 257] width 10 height 9
click at [745, 194] on button "button" at bounding box center [745, 198] width 16 height 16
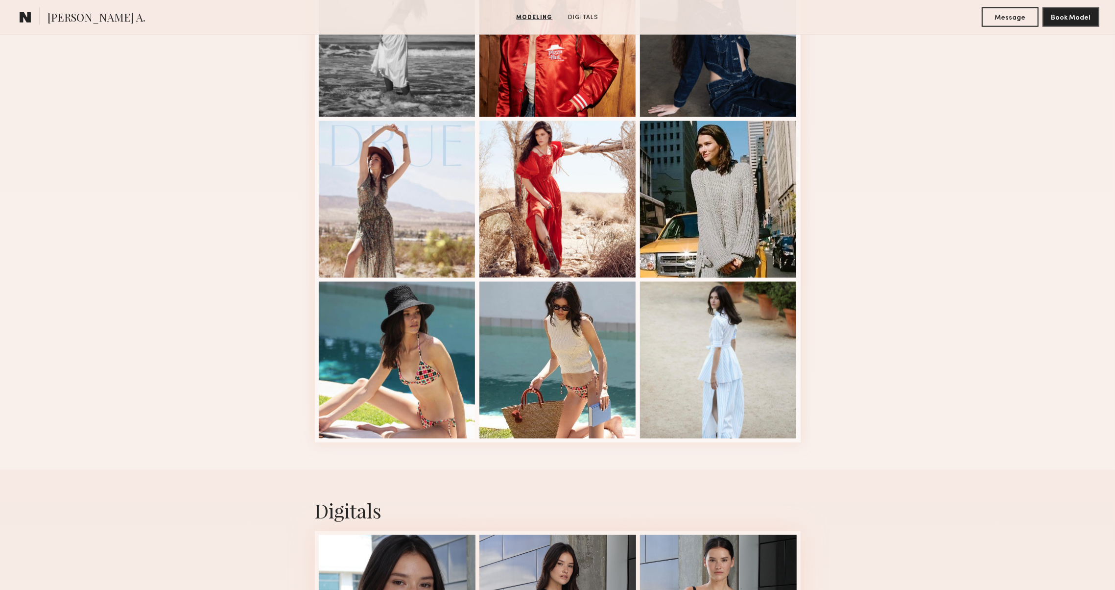
scroll to position [1087, 0]
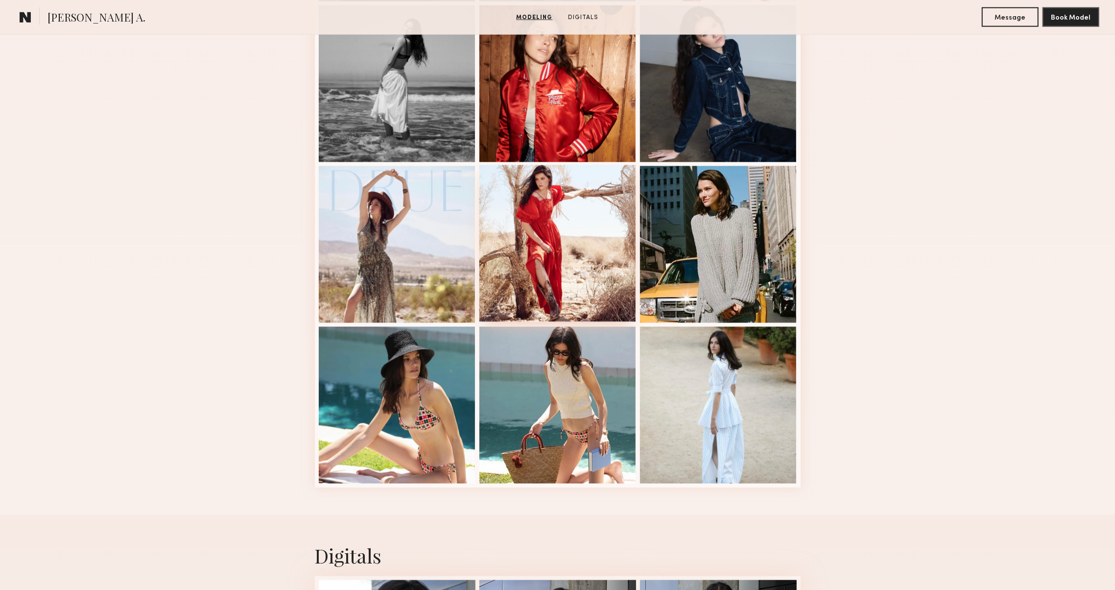
click at [561, 283] on div at bounding box center [557, 243] width 157 height 157
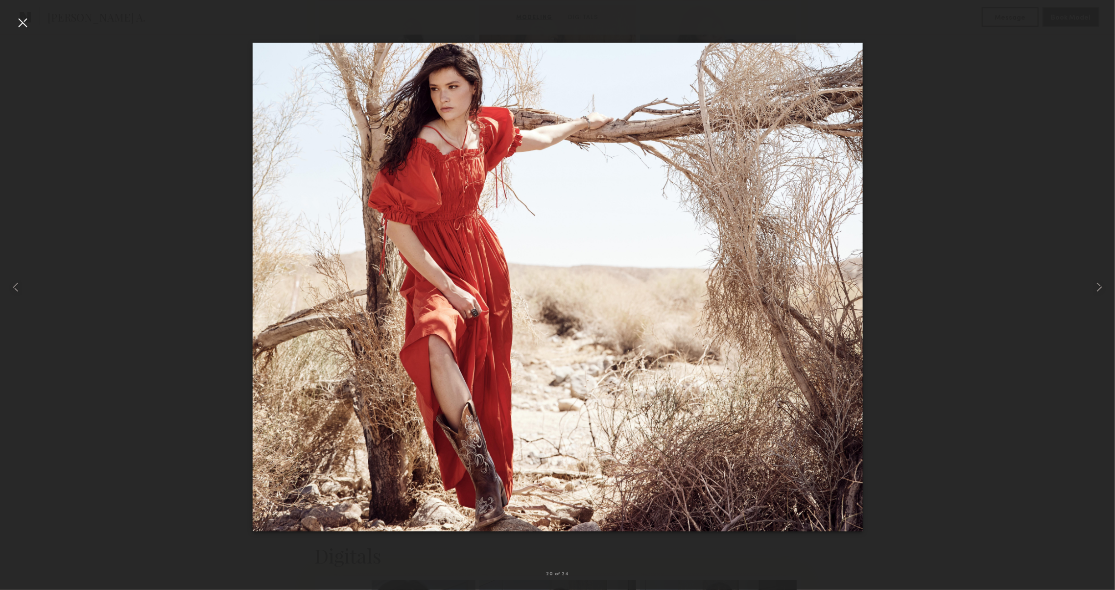
click at [21, 19] on div at bounding box center [23, 23] width 16 height 16
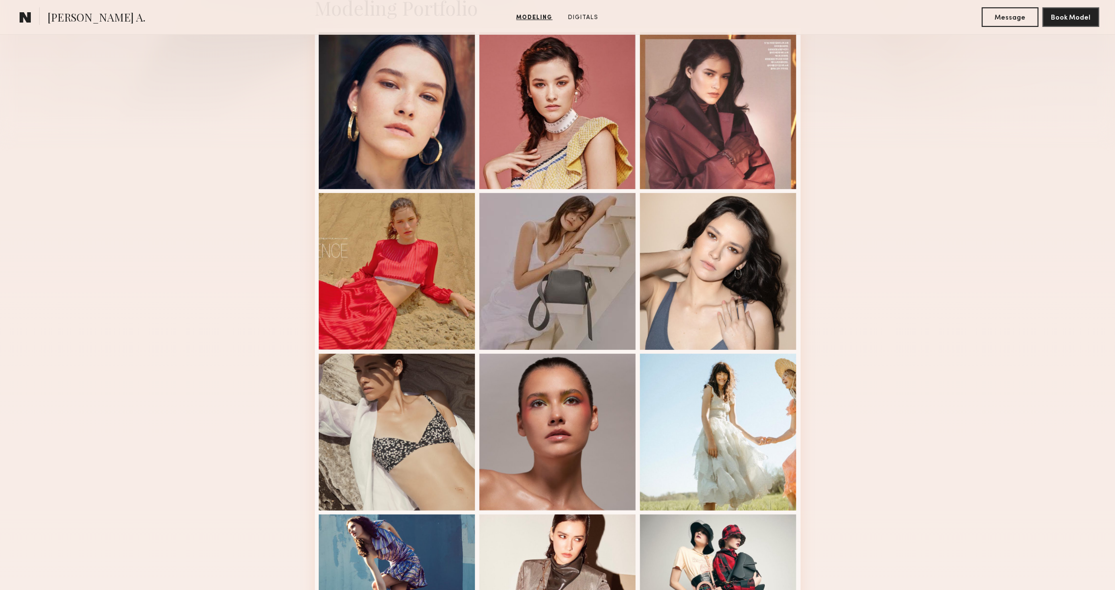
scroll to position [218, 0]
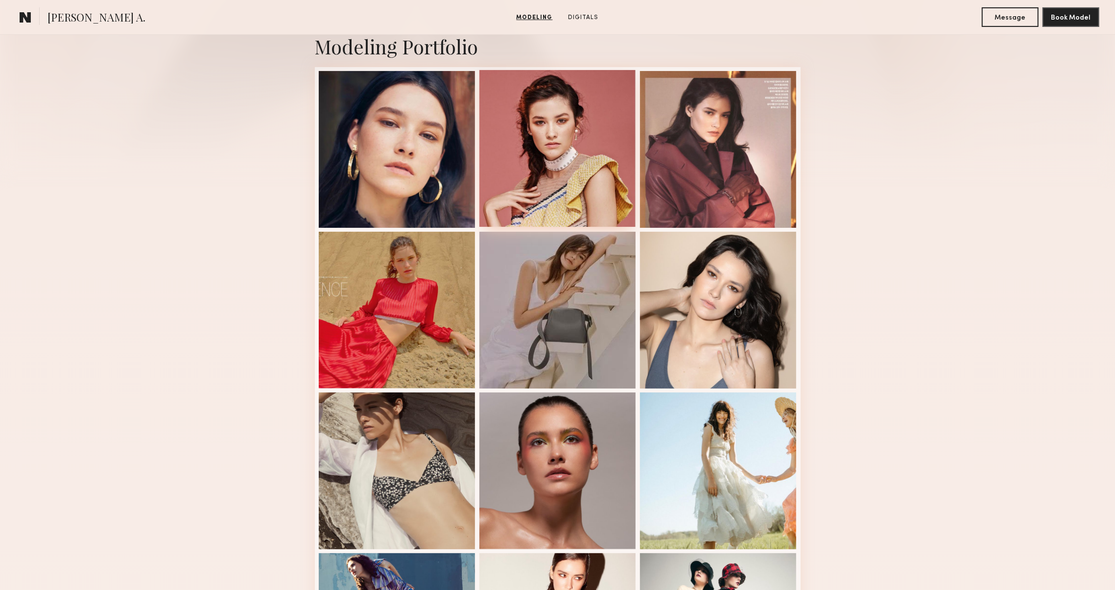
click at [563, 167] on div at bounding box center [557, 148] width 157 height 157
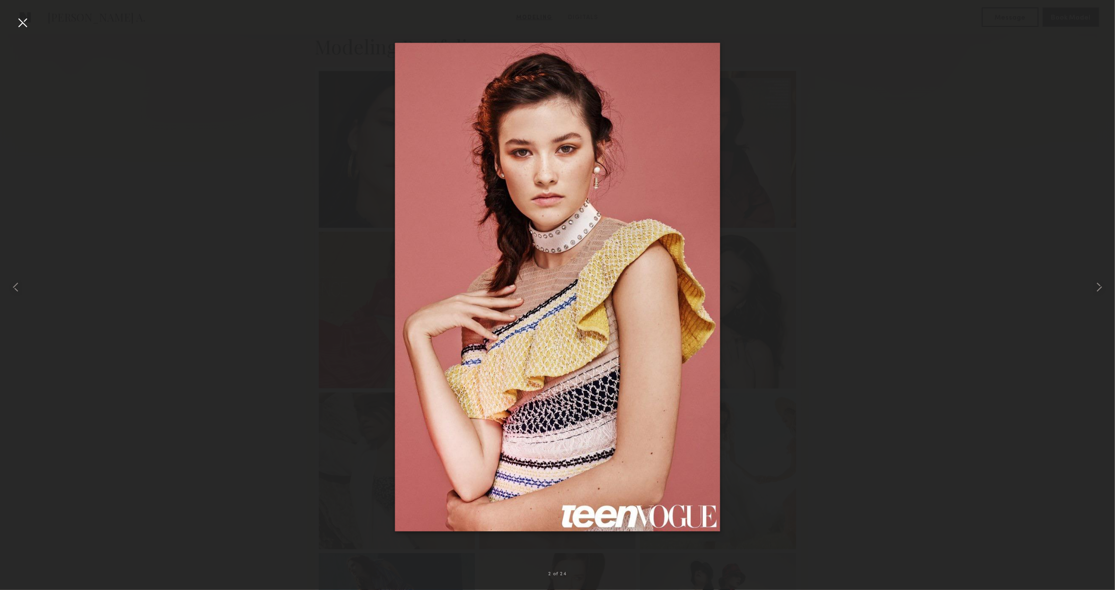
click at [866, 350] on div at bounding box center [557, 287] width 1115 height 543
click at [8, 19] on div at bounding box center [22, 287] width 45 height 543
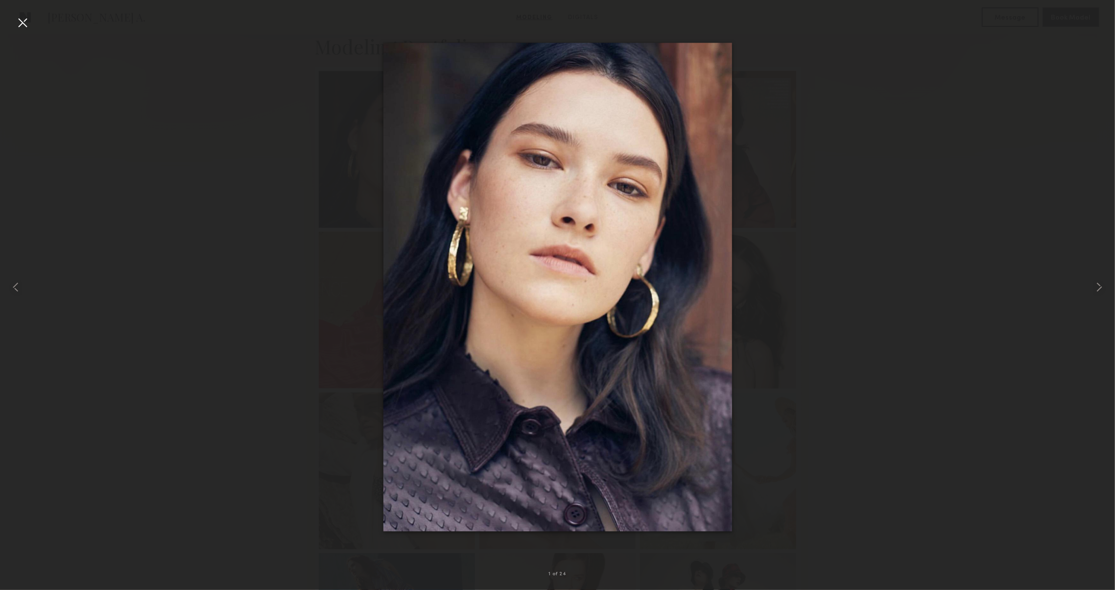
click at [18, 20] on div at bounding box center [23, 23] width 16 height 16
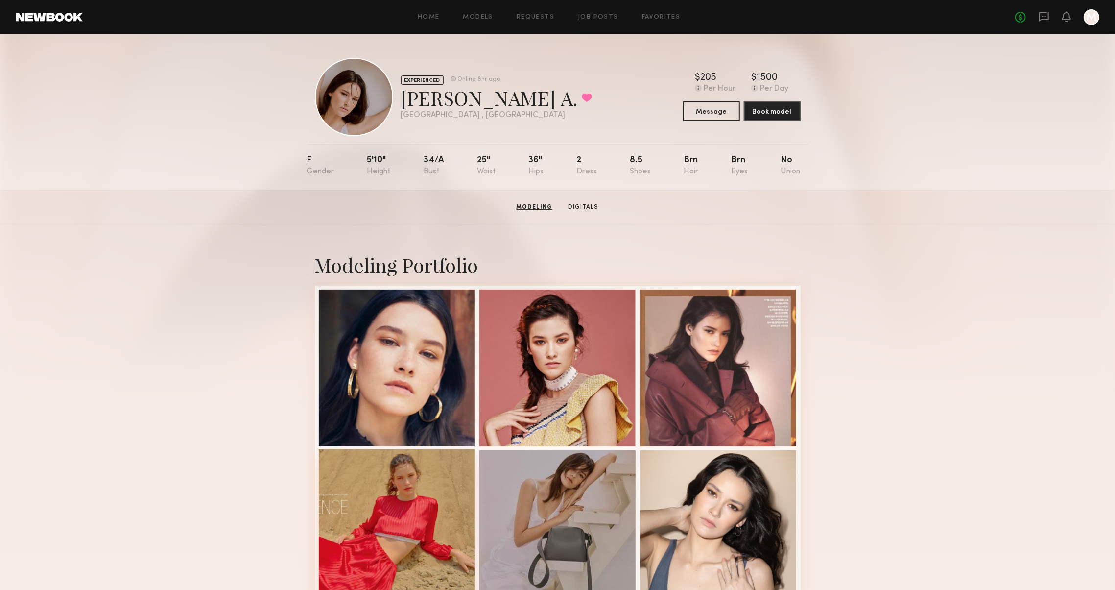
scroll to position [0, 0]
click at [576, 209] on link "Digitals" at bounding box center [583, 207] width 38 height 9
click at [419, 310] on div at bounding box center [397, 366] width 157 height 157
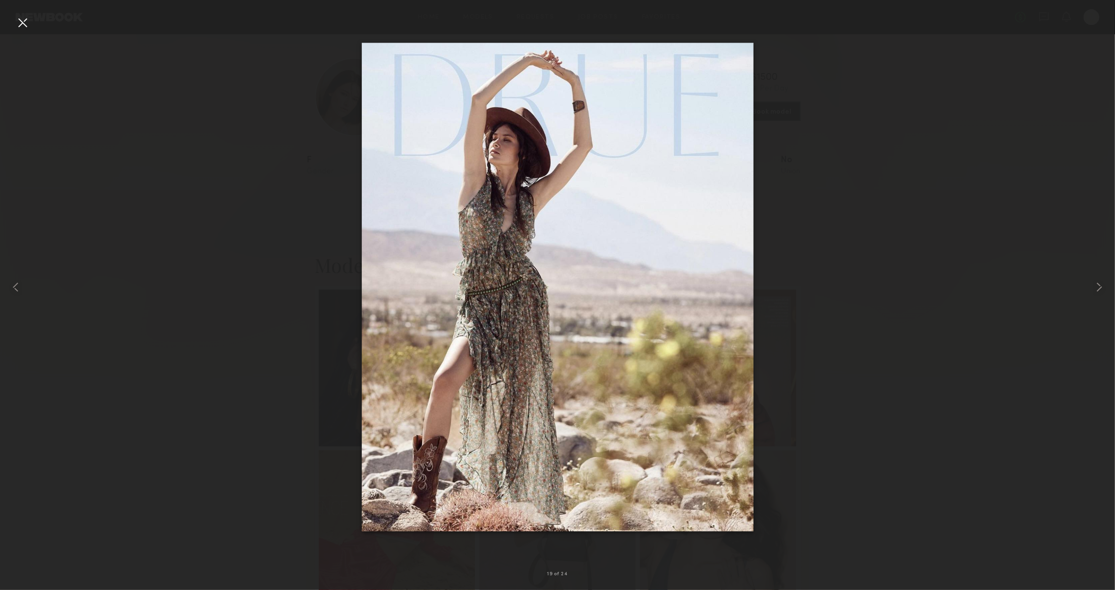
click at [855, 316] on div at bounding box center [557, 287] width 1115 height 543
click at [26, 23] on div at bounding box center [23, 23] width 16 height 16
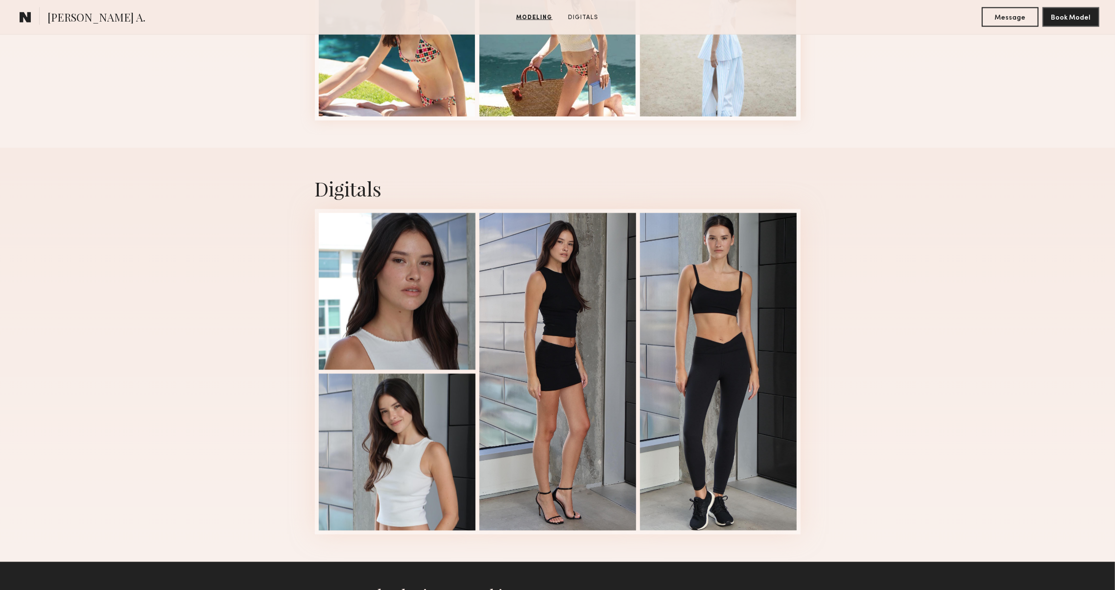
scroll to position [1473, 0]
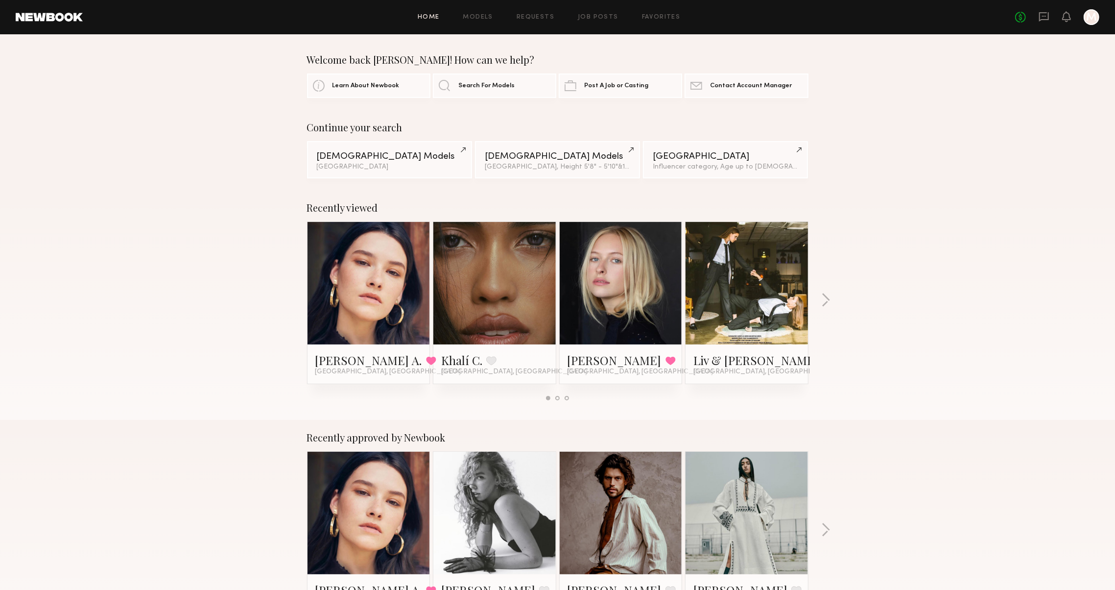
click at [659, 23] on div "Home Models Requests Job Posts Favorites Sign Out No fees up to $5,000 M" at bounding box center [591, 17] width 1017 height 16
click at [659, 9] on div "Home Models Requests Job Posts Favorites Sign Out No fees up to $5,000 M" at bounding box center [591, 17] width 1017 height 16
click at [659, 11] on div "Home Models Requests Job Posts Favorites Sign Out No fees up to $5,000 M" at bounding box center [591, 17] width 1017 height 16
click at [658, 14] on link "Favorites" at bounding box center [661, 17] width 39 height 6
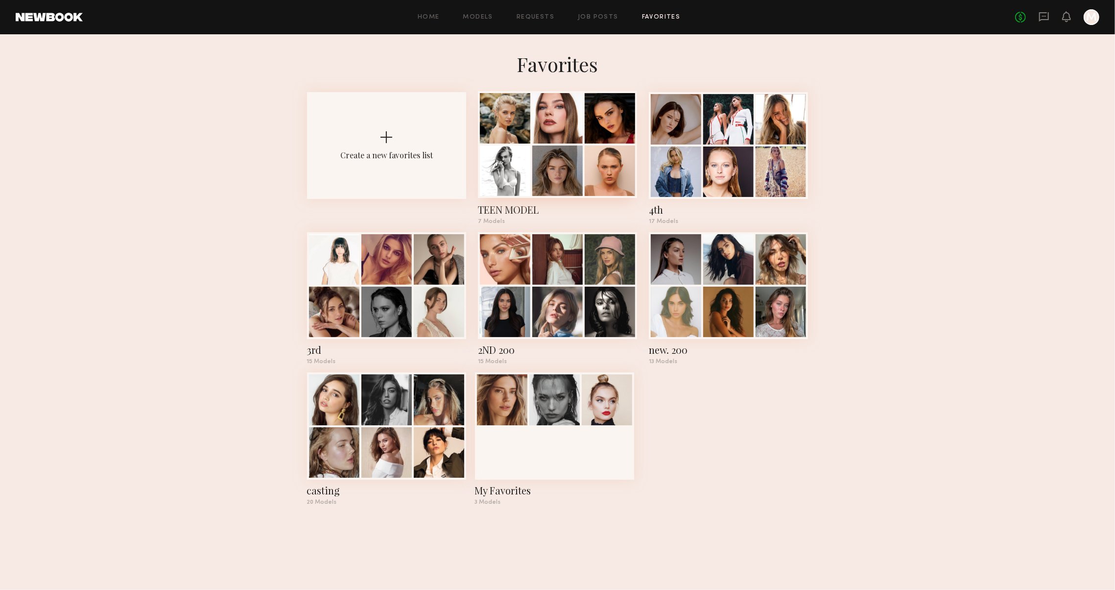
click at [554, 151] on div at bounding box center [557, 170] width 50 height 50
click at [703, 167] on div at bounding box center [728, 170] width 50 height 50
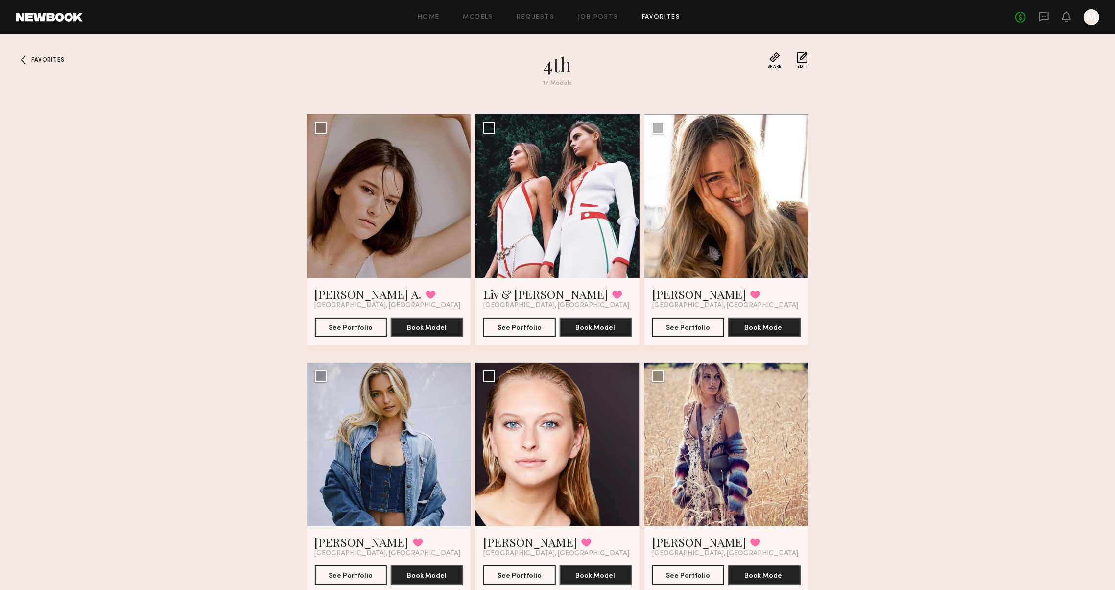
click at [59, 20] on link at bounding box center [49, 17] width 67 height 9
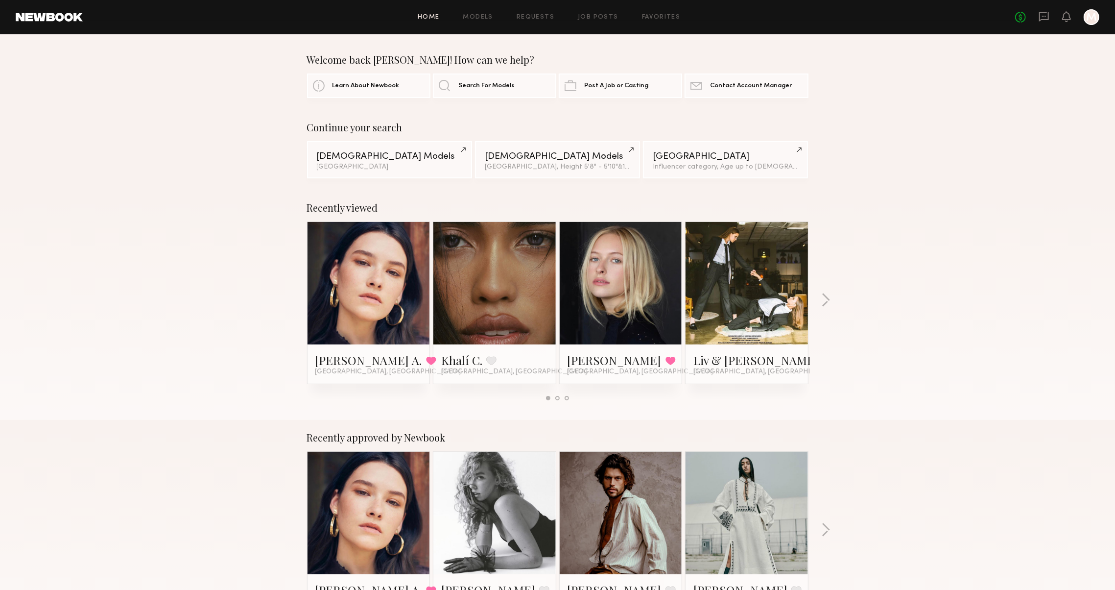
click at [834, 300] on div "Recently viewed Reagan A. Favorited Los Angeles, CA Khalí C. Favorite Los Angel…" at bounding box center [557, 305] width 1115 height 230
click at [828, 300] on button "button" at bounding box center [825, 301] width 9 height 16
